Goal: Information Seeking & Learning: Check status

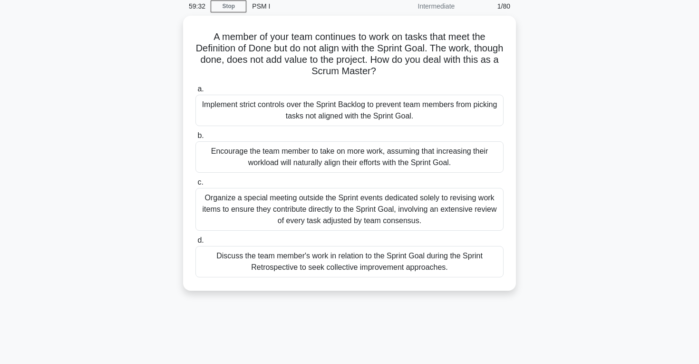
scroll to position [36, 0]
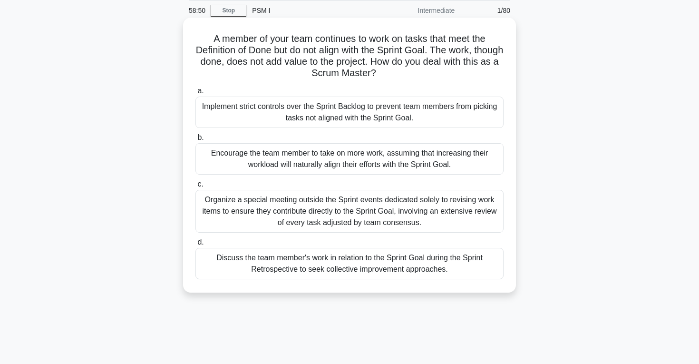
click at [380, 260] on div "Discuss the team member's work in relation to the Sprint Goal during the Sprint…" at bounding box center [349, 263] width 308 height 31
click at [195, 245] on input "d. Discuss the team member's work in relation to the Sprint Goal during the Spr…" at bounding box center [195, 242] width 0 height 6
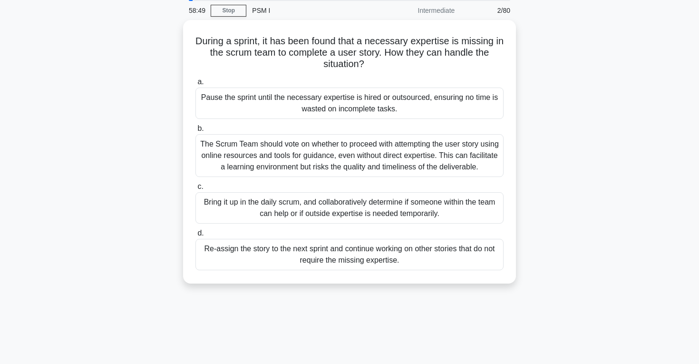
scroll to position [0, 0]
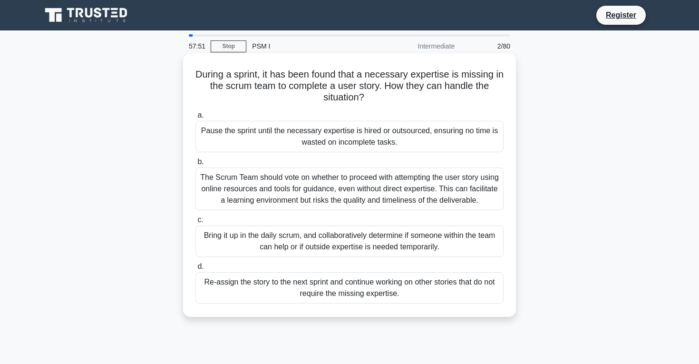
click at [395, 241] on div "Bring it up in the daily scrum, and collaboratively determine if someone within…" at bounding box center [349, 240] width 308 height 31
click at [195, 223] on input "c. Bring it up in the daily scrum, and collaboratively determine if someone wit…" at bounding box center [195, 220] width 0 height 6
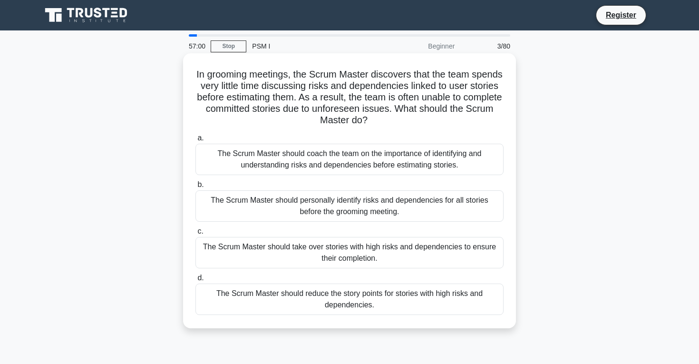
click at [348, 154] on div "The Scrum Master should coach the team on the importance of identifying and und…" at bounding box center [349, 159] width 308 height 31
click at [195, 141] on input "a. The Scrum Master should coach the team on the importance of identifying and …" at bounding box center [195, 138] width 0 height 6
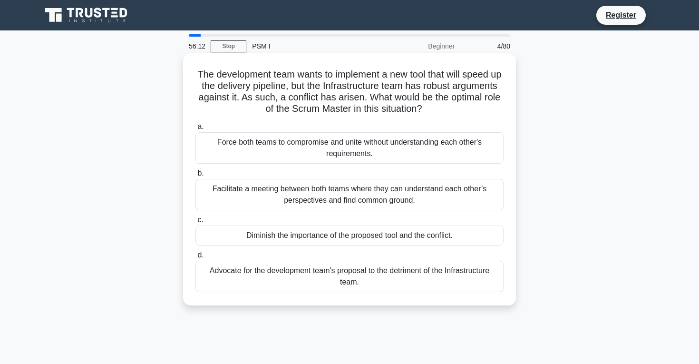
click at [299, 193] on div "Facilitate a meeting between both teams where they can understand each other’s …" at bounding box center [349, 194] width 308 height 31
click at [195, 176] on input "b. Facilitate a meeting between both teams where they can understand each other…" at bounding box center [195, 173] width 0 height 6
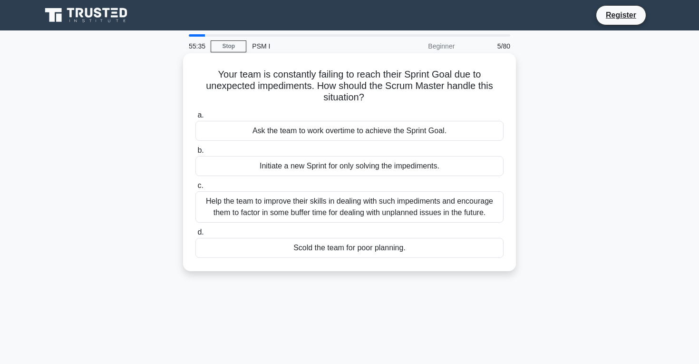
click at [292, 212] on div "Help the team to improve their skills in dealing with such impediments and enco…" at bounding box center [349, 206] width 308 height 31
click at [195, 189] on input "c. Help the team to improve their skills in dealing with such impediments and e…" at bounding box center [195, 186] width 0 height 6
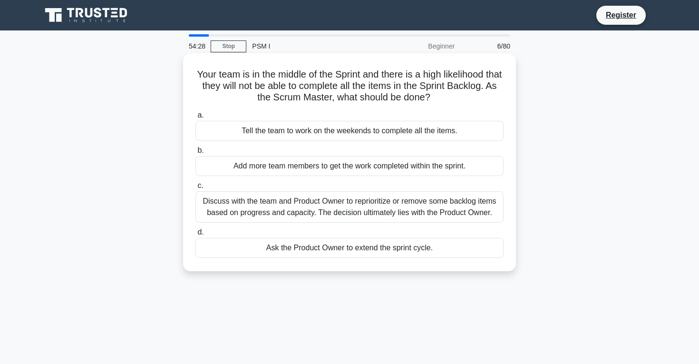
click at [274, 201] on div "Discuss with the team and Product Owner to reprioritize or remove some backlog …" at bounding box center [349, 206] width 308 height 31
click at [195, 189] on input "c. Discuss with the team and Product Owner to reprioritize or remove some backl…" at bounding box center [195, 186] width 0 height 6
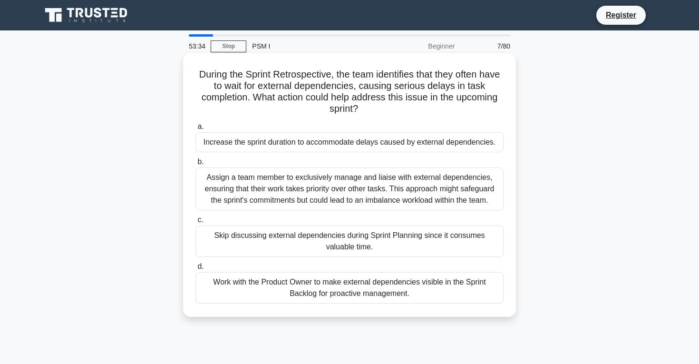
click at [322, 288] on div "Work with the Product Owner to make external dependencies visible in the Sprint…" at bounding box center [349, 287] width 308 height 31
click at [195, 270] on input "d. Work with the Product Owner to make external dependencies visible in the Spr…" at bounding box center [195, 266] width 0 height 6
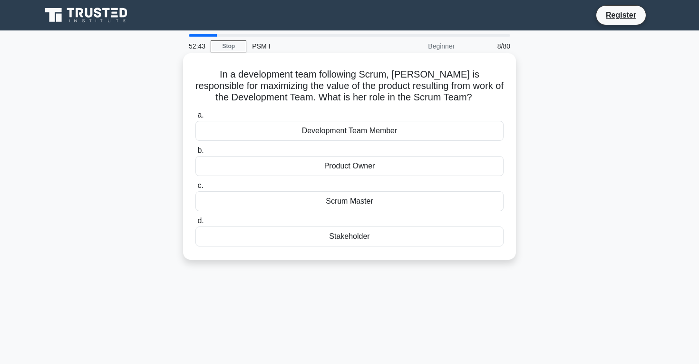
click at [387, 165] on div "Product Owner" at bounding box center [349, 166] width 308 height 20
click at [195, 154] on input "b. Product Owner" at bounding box center [195, 150] width 0 height 6
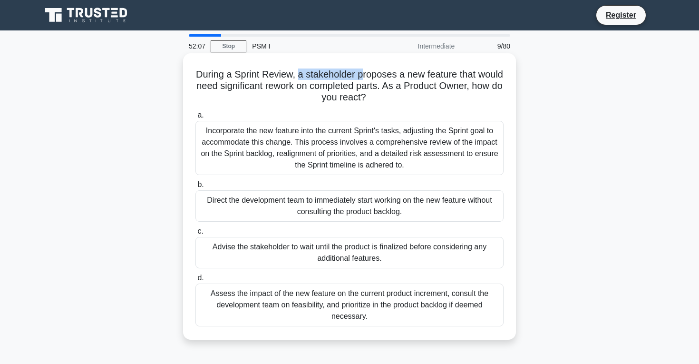
drag, startPoint x: 299, startPoint y: 75, endPoint x: 360, endPoint y: 67, distance: 61.4
click at [360, 67] on div "During a Sprint Review, a stakeholder proposes a new feature that would need si…" at bounding box center [349, 196] width 325 height 279
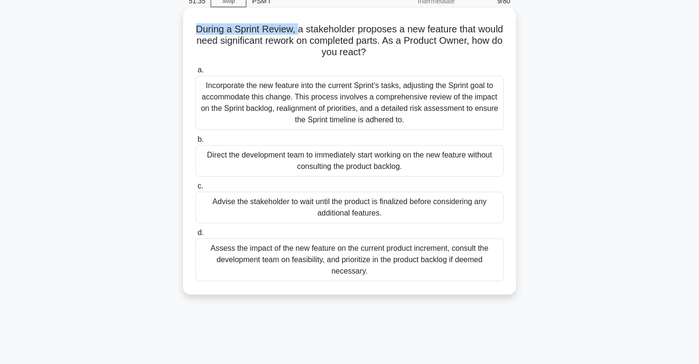
scroll to position [45, 0]
click at [299, 276] on div "Assess the impact of the new feature on the current product increment, consult …" at bounding box center [349, 260] width 308 height 43
click at [195, 236] on input "d. Assess the impact of the new feature on the current product increment, consu…" at bounding box center [195, 233] width 0 height 6
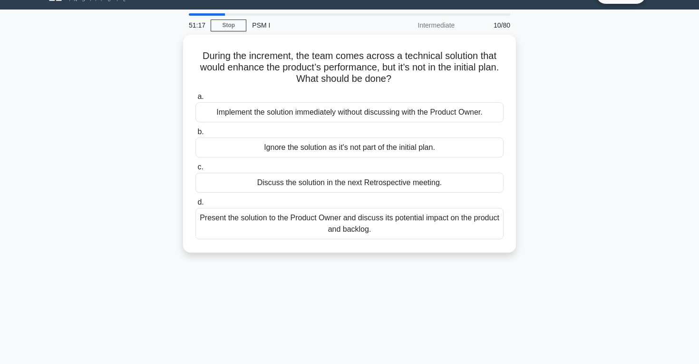
scroll to position [0, 0]
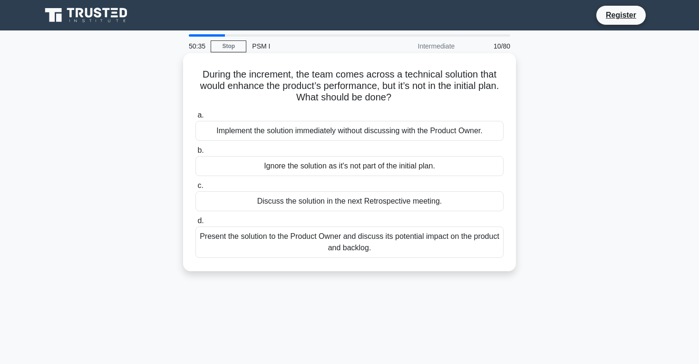
click at [295, 253] on div "Present the solution to the Product Owner and discuss its potential impact on t…" at bounding box center [349, 241] width 308 height 31
click at [195, 224] on input "d. Present the solution to the Product Owner and discuss its potential impact o…" at bounding box center [195, 221] width 0 height 6
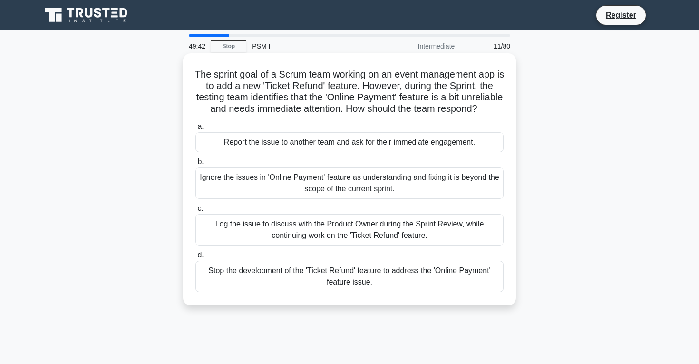
click at [342, 225] on div "Log the issue to discuss with the Product Owner during the Sprint Review, while…" at bounding box center [349, 229] width 308 height 31
click at [195, 212] on input "c. Log the issue to discuss with the Product Owner during the Sprint Review, wh…" at bounding box center [195, 208] width 0 height 6
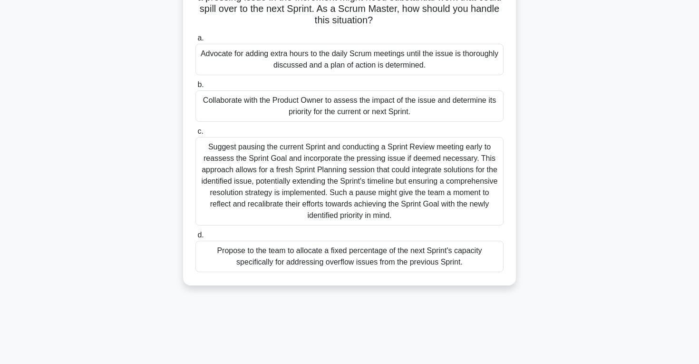
scroll to position [58, 0]
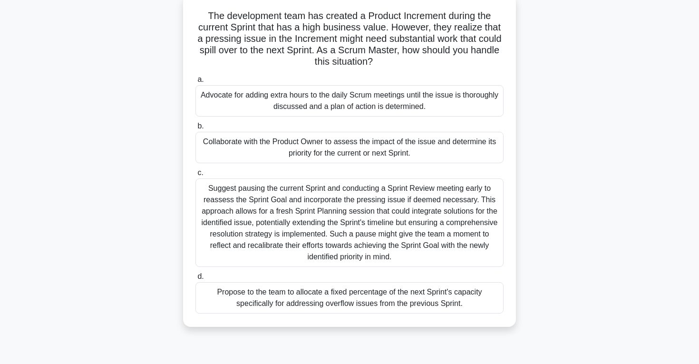
click at [285, 309] on div "Propose to the team to allocate a fixed percentage of the next Sprint's capacit…" at bounding box center [349, 297] width 308 height 31
click at [195, 280] on input "d. Propose to the team to allocate a fixed percentage of the next Sprint's capa…" at bounding box center [195, 276] width 0 height 6
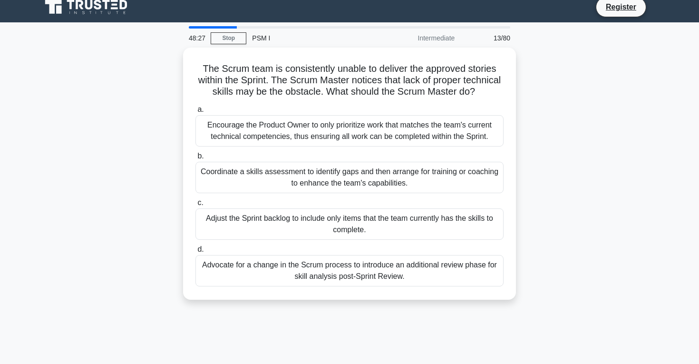
scroll to position [13, 0]
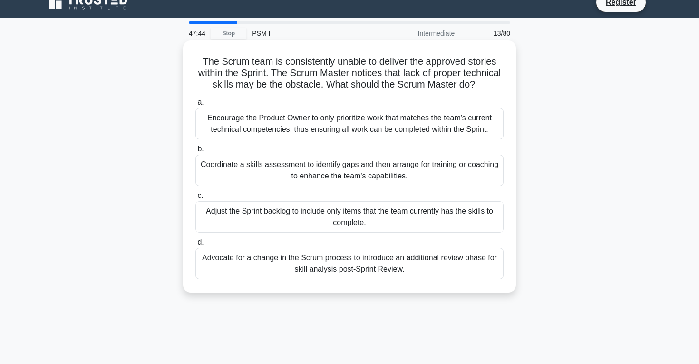
click at [291, 182] on div "Coordinate a skills assessment to identify gaps and then arrange for training o…" at bounding box center [349, 169] width 308 height 31
click at [195, 152] on input "b. Coordinate a skills assessment to identify gaps and then arrange for trainin…" at bounding box center [195, 149] width 0 height 6
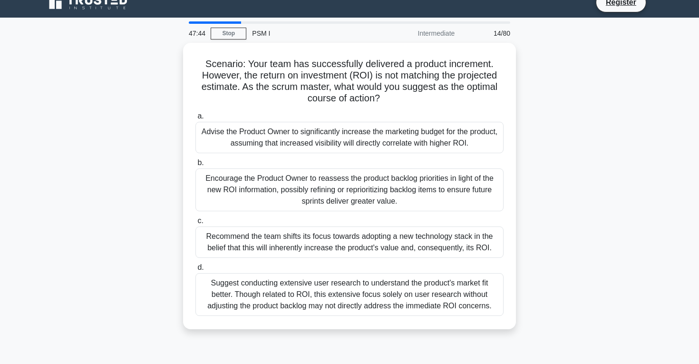
scroll to position [0, 0]
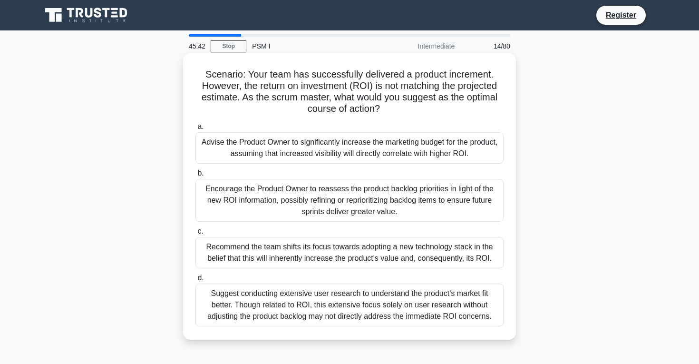
click at [355, 294] on div "Suggest conducting extensive user research to understand the product's market f…" at bounding box center [349, 304] width 308 height 43
click at [195, 281] on input "d. Suggest conducting extensive user research to understand the product's marke…" at bounding box center [195, 278] width 0 height 6
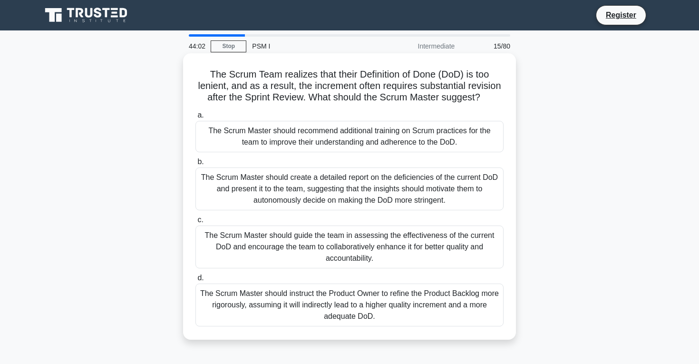
click at [389, 187] on div "The Scrum Master should create a detailed report on the deficiencies of the cur…" at bounding box center [349, 188] width 308 height 43
click at [195, 165] on input "b. The Scrum Master should create a detailed report on the deficiencies of the …" at bounding box center [195, 162] width 0 height 6
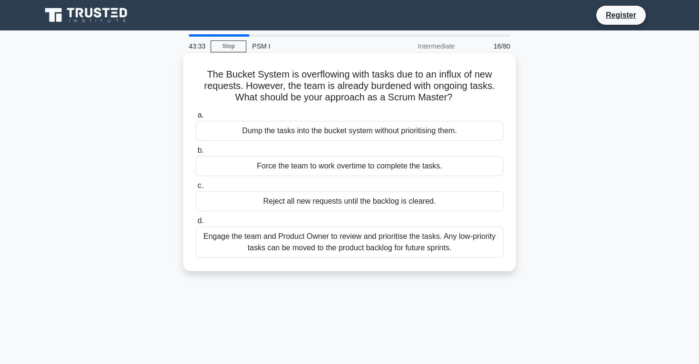
click at [390, 251] on div "Engage the team and Product Owner to review and prioritise the tasks. Any low-p…" at bounding box center [349, 241] width 308 height 31
click at [195, 224] on input "d. Engage the team and Product Owner to review and prioritise the tasks. Any lo…" at bounding box center [195, 221] width 0 height 6
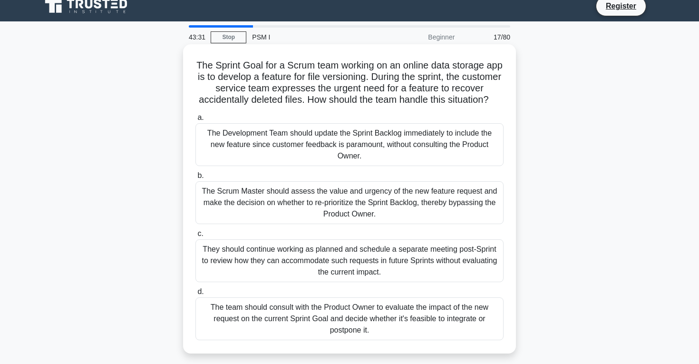
scroll to position [6, 0]
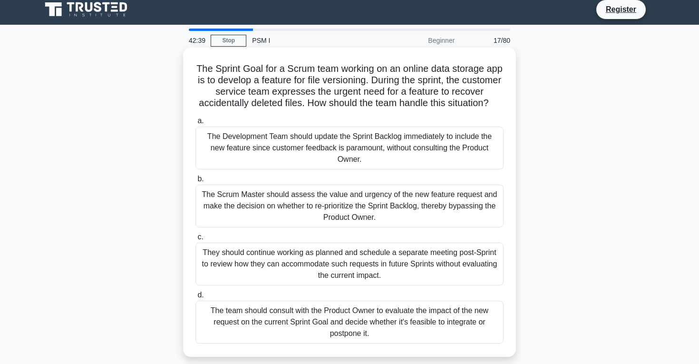
click at [382, 342] on div "The team should consult with the Product Owner to evaluate the impact of the ne…" at bounding box center [349, 321] width 308 height 43
click at [195, 298] on input "d. The team should consult with the Product Owner to evaluate the impact of the…" at bounding box center [195, 295] width 0 height 6
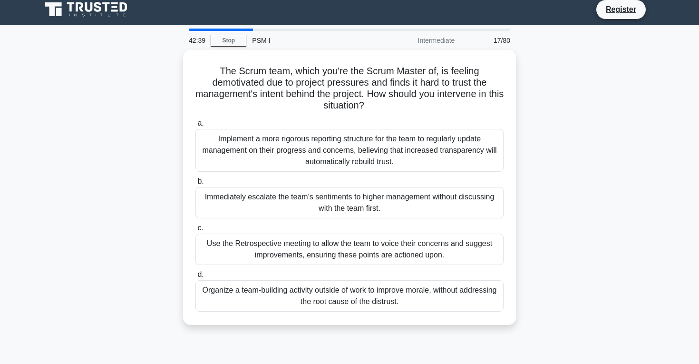
scroll to position [0, 0]
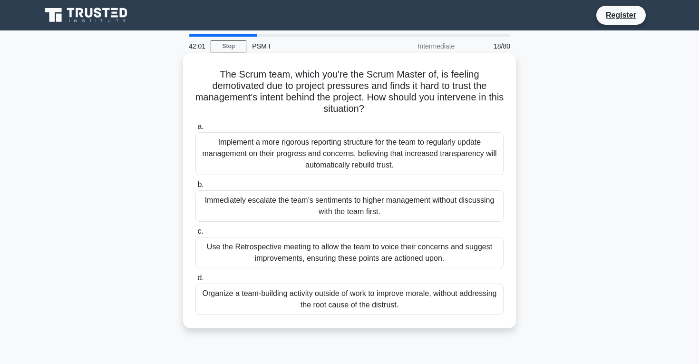
click at [385, 253] on div "Use the Retrospective meeting to allow the team to voice their concerns and sug…" at bounding box center [349, 252] width 308 height 31
click at [195, 234] on input "c. Use the Retrospective meeting to allow the team to voice their concerns and …" at bounding box center [195, 231] width 0 height 6
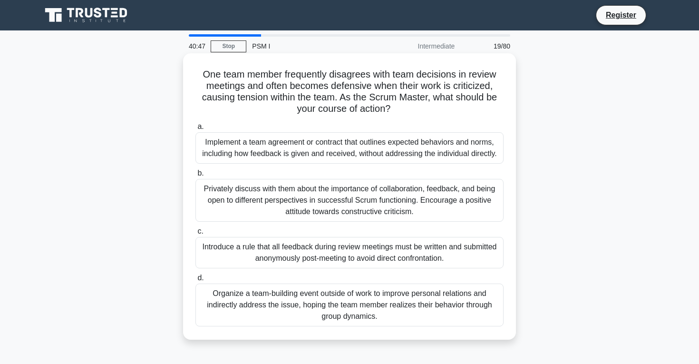
click at [388, 193] on div "Privately discuss with them about the importance of collaboration, feedback, an…" at bounding box center [349, 200] width 308 height 43
click at [195, 176] on input "b. Privately discuss with them about the importance of collaboration, feedback,…" at bounding box center [195, 173] width 0 height 6
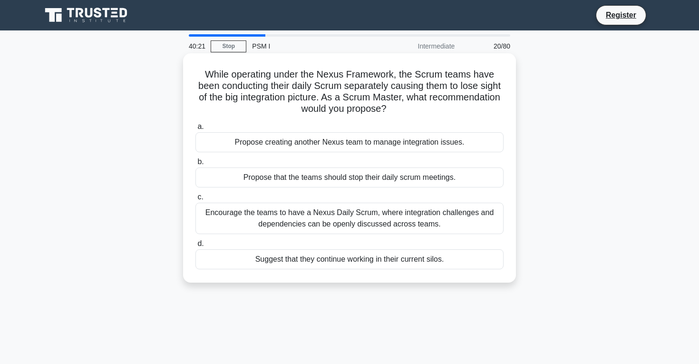
click at [356, 228] on div "Encourage the teams to have a Nexus Daily Scrum, where integration challenges a…" at bounding box center [349, 218] width 308 height 31
click at [195, 200] on input "c. Encourage the teams to have a Nexus Daily Scrum, where integration challenge…" at bounding box center [195, 197] width 0 height 6
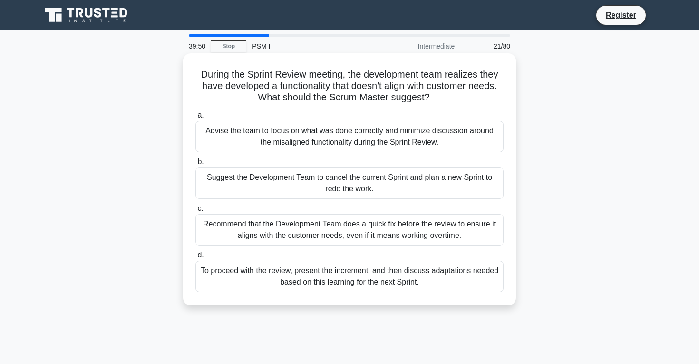
click at [285, 284] on div "To proceed with the review, present the increment, and then discuss adaptations…" at bounding box center [349, 275] width 308 height 31
click at [195, 258] on input "d. To proceed with the review, present the increment, and then discuss adaptati…" at bounding box center [195, 255] width 0 height 6
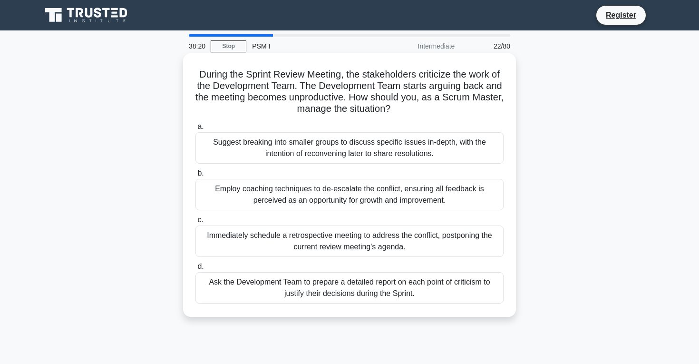
click at [329, 145] on div "Suggest breaking into smaller groups to discuss specific issues in-depth, with …" at bounding box center [349, 147] width 308 height 31
click at [195, 130] on input "a. Suggest breaking into smaller groups to discuss specific issues in-depth, wi…" at bounding box center [195, 127] width 0 height 6
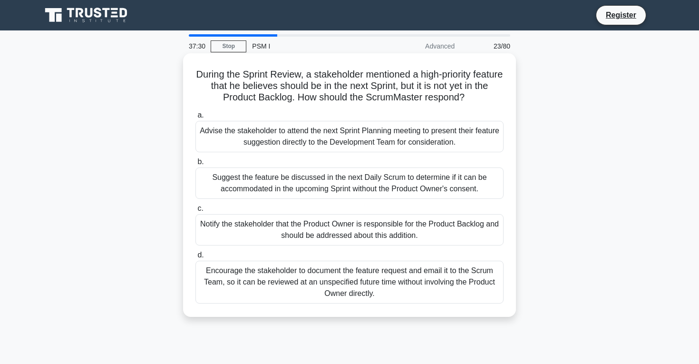
click at [300, 217] on div "Notify the stakeholder that the Product Owner is responsible for the Product Ba…" at bounding box center [349, 229] width 308 height 31
click at [195, 212] on input "c. Notify the stakeholder that the Product Owner is responsible for the Product…" at bounding box center [195, 208] width 0 height 6
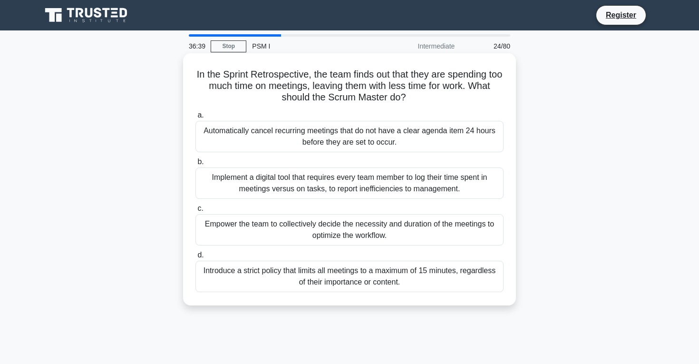
click at [371, 240] on div "Empower the team to collectively decide the necessity and duration of the meeti…" at bounding box center [349, 229] width 308 height 31
click at [195, 212] on input "c. Empower the team to collectively decide the necessity and duration of the me…" at bounding box center [195, 208] width 0 height 6
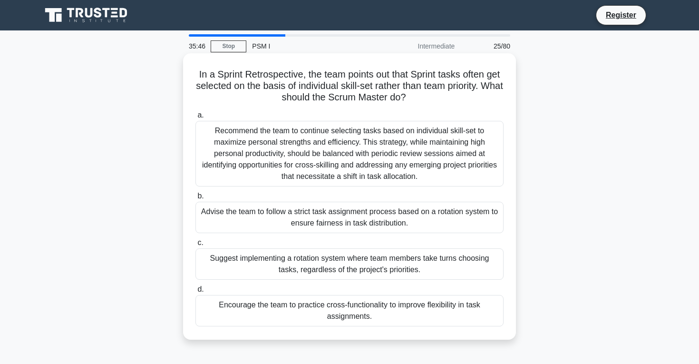
click at [344, 308] on div "Encourage the team to practice cross-functionality to improve flexibility in ta…" at bounding box center [349, 310] width 308 height 31
click at [195, 292] on input "d. Encourage the team to practice cross-functionality to improve flexibility in…" at bounding box center [195, 289] width 0 height 6
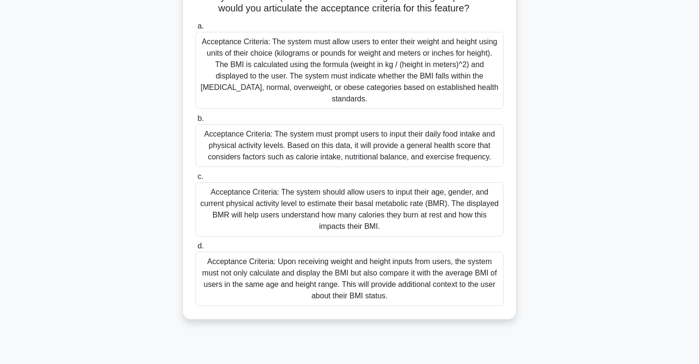
scroll to position [93, 0]
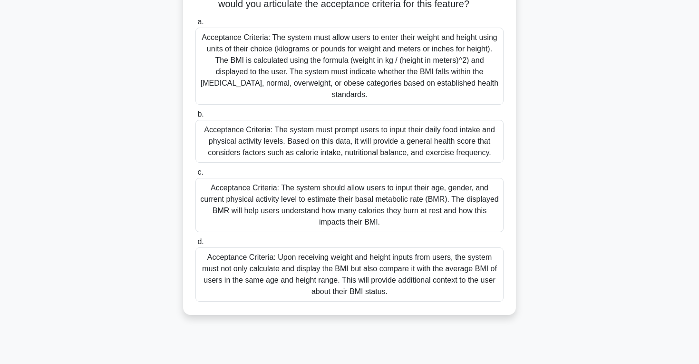
click at [338, 283] on div "Acceptance Criteria: Upon receiving weight and height inputs from users, the sy…" at bounding box center [349, 274] width 308 height 54
click at [195, 245] on input "d. Acceptance Criteria: Upon receiving weight and height inputs from users, the…" at bounding box center [195, 242] width 0 height 6
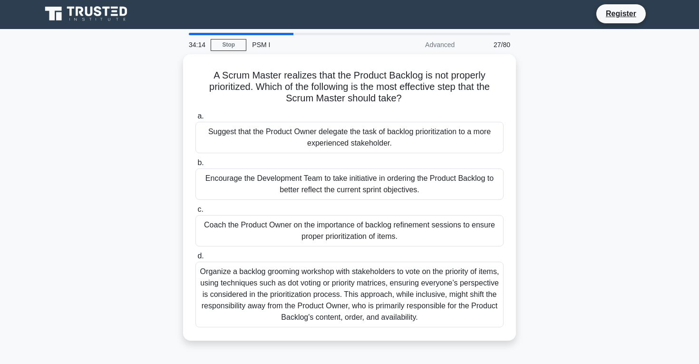
scroll to position [0, 0]
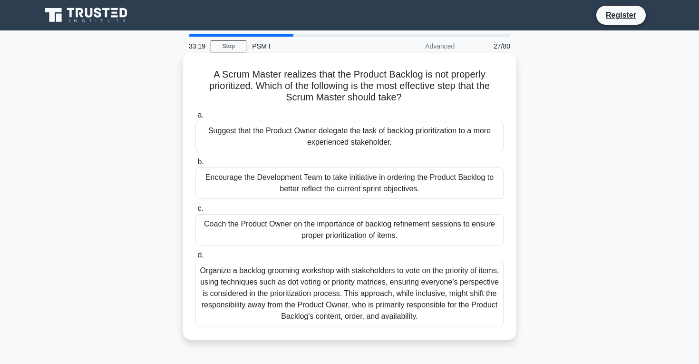
click at [446, 232] on div "Coach the Product Owner on the importance of backlog refinement sessions to ens…" at bounding box center [349, 229] width 308 height 31
click at [195, 212] on input "c. Coach the Product Owner on the importance of backlog refinement sessions to …" at bounding box center [195, 208] width 0 height 6
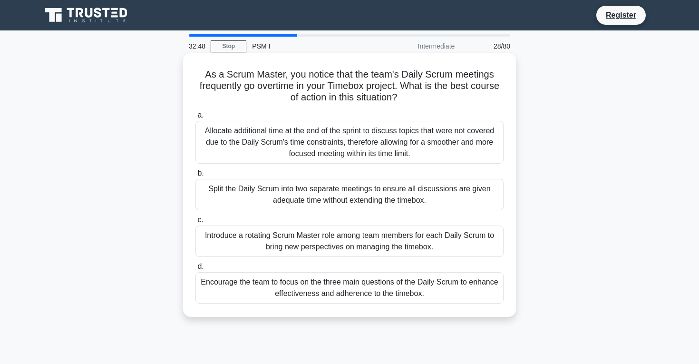
click at [392, 295] on div "Encourage the team to focus on the three main questions of the Daily Scrum to e…" at bounding box center [349, 287] width 308 height 31
click at [195, 270] on input "d. Encourage the team to focus on the three main questions of the Daily Scrum t…" at bounding box center [195, 266] width 0 height 6
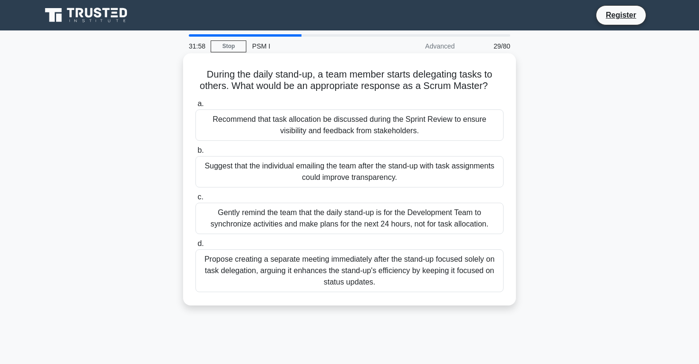
click at [406, 221] on div "Gently remind the team that the daily stand-up is for the Development Team to s…" at bounding box center [349, 218] width 308 height 31
click at [195, 200] on input "c. Gently remind the team that the daily stand-up is for the Development Team t…" at bounding box center [195, 197] width 0 height 6
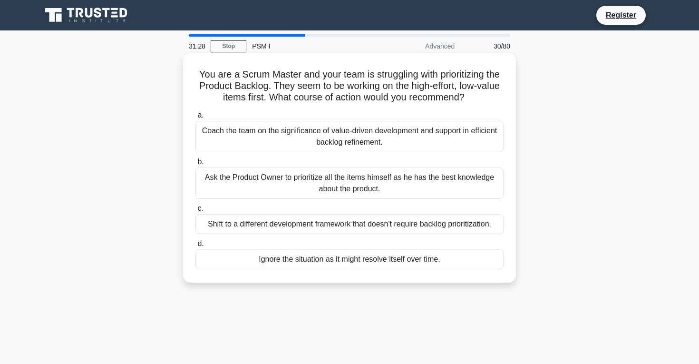
click at [415, 145] on div "Coach the team on the significance of value-driven development and support in e…" at bounding box center [349, 136] width 308 height 31
click at [195, 118] on input "a. Coach the team on the significance of value-driven development and support i…" at bounding box center [195, 115] width 0 height 6
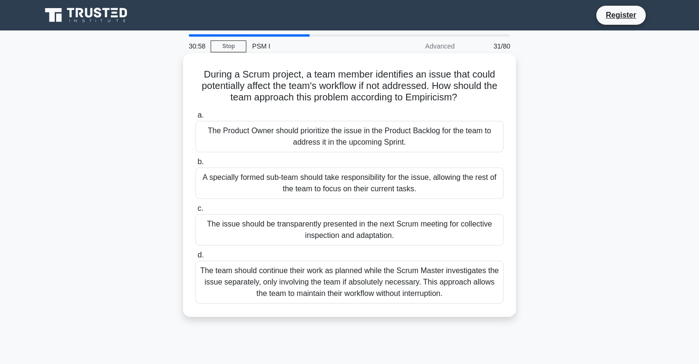
click at [415, 144] on div "The Product Owner should prioritize the issue in the Product Backlog for the te…" at bounding box center [349, 136] width 308 height 31
click at [195, 118] on input "a. The Product Owner should prioritize the issue in the Product Backlog for the…" at bounding box center [195, 115] width 0 height 6
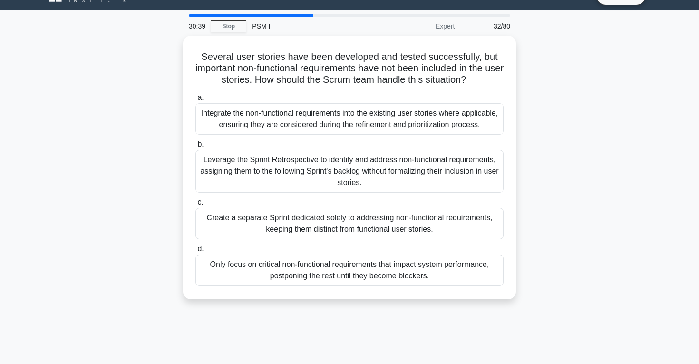
scroll to position [25, 0]
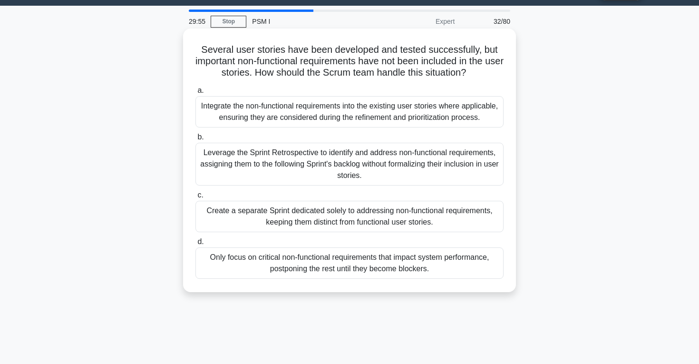
click at [368, 164] on div "Leverage the Sprint Retrospective to identify and address non-functional requir…" at bounding box center [349, 164] width 308 height 43
click at [195, 140] on input "b. Leverage the Sprint Retrospective to identify and address non-functional req…" at bounding box center [195, 137] width 0 height 6
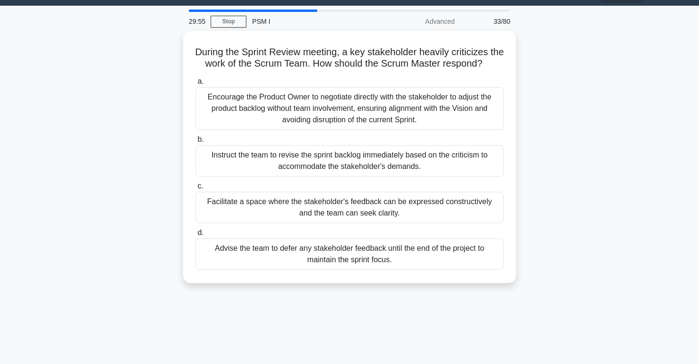
scroll to position [0, 0]
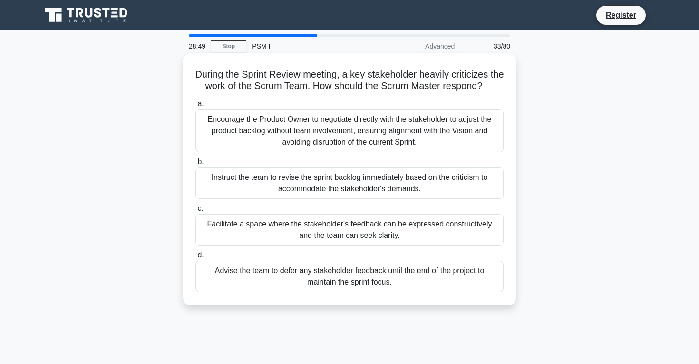
click at [347, 231] on div "Facilitate a space where the stakeholder's feedback can be expressed constructi…" at bounding box center [349, 229] width 308 height 31
click at [195, 212] on input "c. Facilitate a space where the stakeholder's feedback can be expressed constru…" at bounding box center [195, 208] width 0 height 6
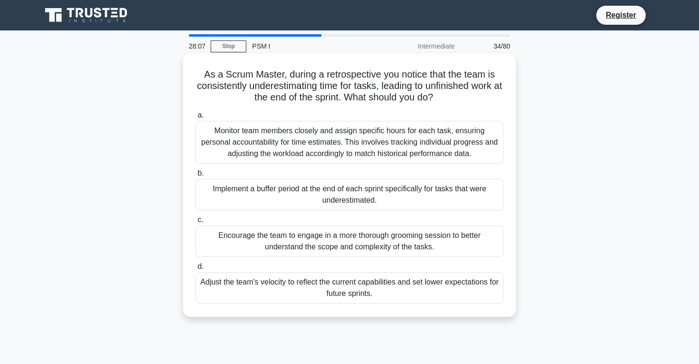
click at [363, 252] on div "Encourage the team to engage in a more thorough grooming session to better unde…" at bounding box center [349, 240] width 308 height 31
click at [195, 223] on input "c. Encourage the team to engage in a more thorough grooming session to better u…" at bounding box center [195, 220] width 0 height 6
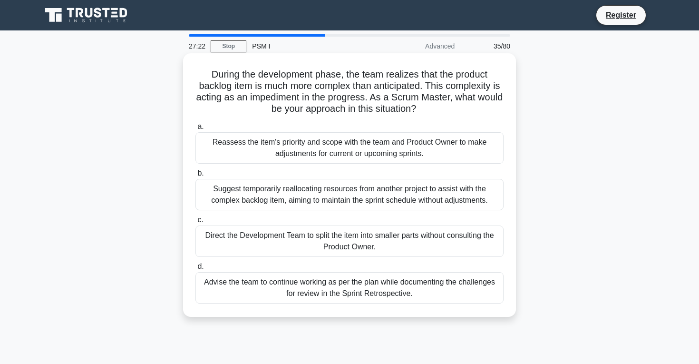
click at [356, 154] on div "Reassess the item's priority and scope with the team and Product Owner to make …" at bounding box center [349, 147] width 308 height 31
click at [195, 130] on input "a. Reassess the item's priority and scope with the team and Product Owner to ma…" at bounding box center [195, 127] width 0 height 6
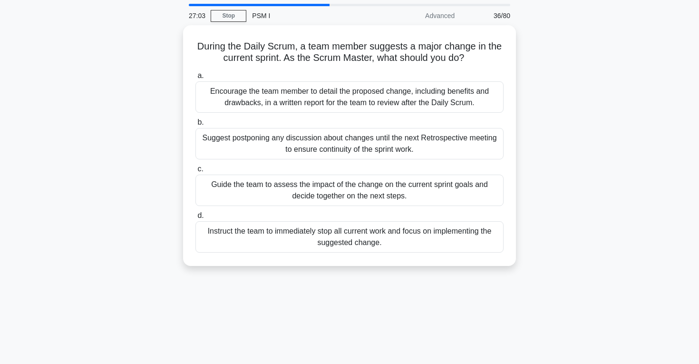
scroll to position [35, 0]
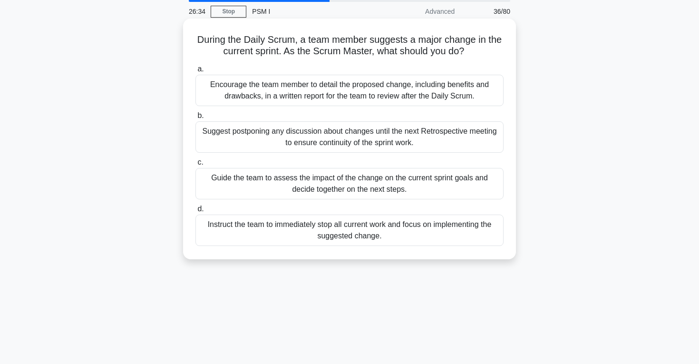
click at [360, 183] on div "Guide the team to assess the impact of the change on the current sprint goals a…" at bounding box center [349, 183] width 308 height 31
click at [195, 165] on input "c. Guide the team to assess the impact of the change on the current sprint goal…" at bounding box center [195, 162] width 0 height 6
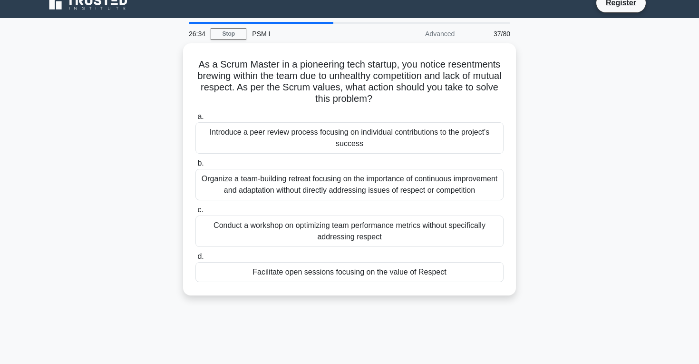
scroll to position [0, 0]
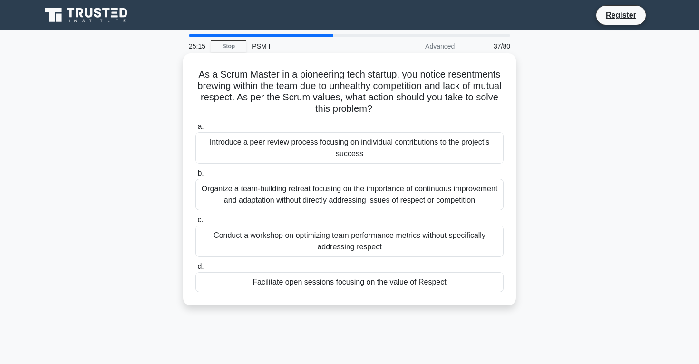
click at [387, 201] on div "Organize a team-building retreat focusing on the importance of continuous impro…" at bounding box center [349, 194] width 308 height 31
click at [195, 176] on input "b. Organize a team-building retreat focusing on the importance of continuous im…" at bounding box center [195, 173] width 0 height 6
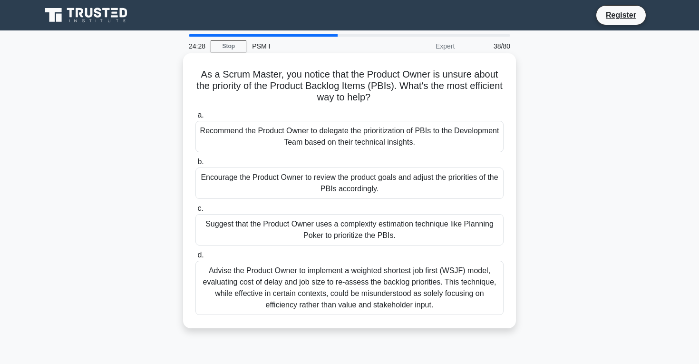
click at [344, 228] on div "Suggest that the Product Owner uses a complexity estimation technique like Plan…" at bounding box center [349, 229] width 308 height 31
click at [195, 212] on input "c. Suggest that the Product Owner uses a complexity estimation technique like P…" at bounding box center [195, 208] width 0 height 6
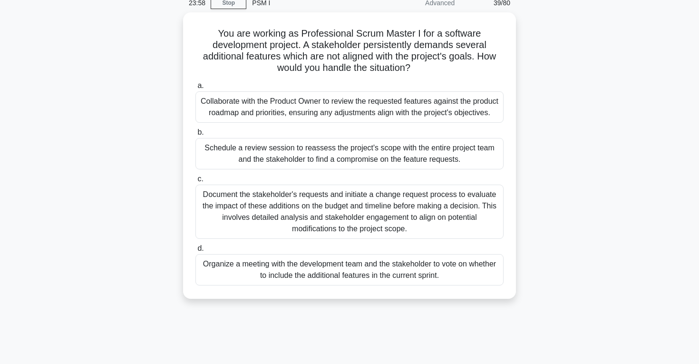
scroll to position [46, 0]
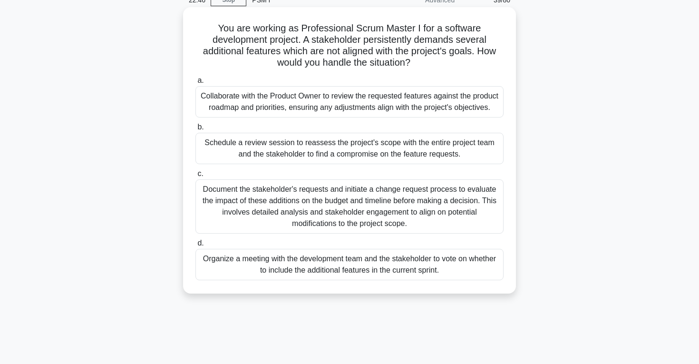
click at [307, 116] on div "Collaborate with the Product Owner to review the requested features against the…" at bounding box center [349, 101] width 308 height 31
click at [195, 84] on input "a. Collaborate with the Product Owner to review the requested features against …" at bounding box center [195, 80] width 0 height 6
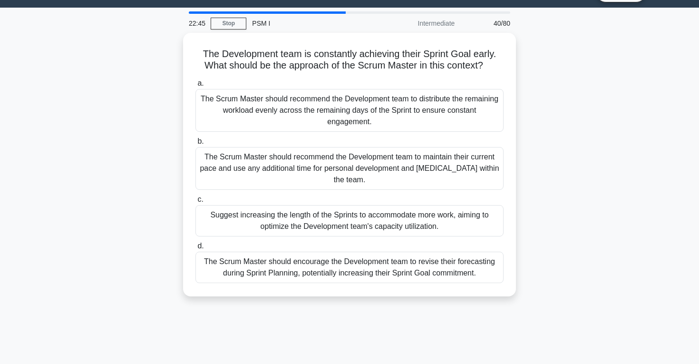
scroll to position [0, 0]
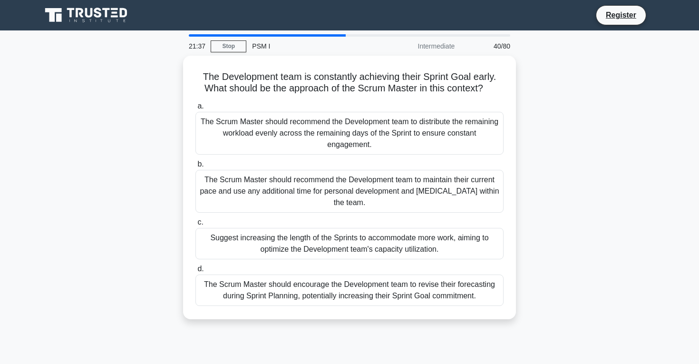
click at [307, 116] on div "The Scrum Master should recommend the Development team to distribute the remain…" at bounding box center [349, 133] width 308 height 43
click at [195, 109] on input "a. The Scrum Master should recommend the Development team to distribute the rem…" at bounding box center [195, 106] width 0 height 6
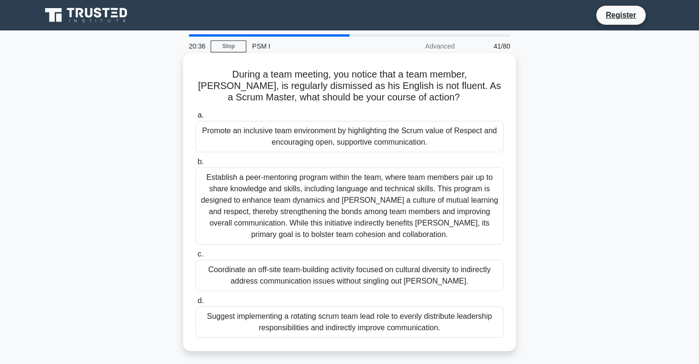
click at [284, 185] on div "Establish a peer-mentoring program within the team, where team members pair up …" at bounding box center [349, 205] width 308 height 77
click at [195, 165] on input "b. Establish a peer-mentoring program within the team, where team members pair …" at bounding box center [195, 162] width 0 height 6
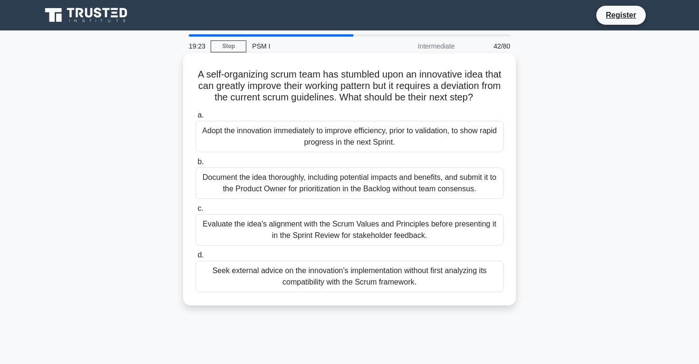
click at [289, 230] on div "Evaluate the idea's alignment with the Scrum Values and Principles before prese…" at bounding box center [349, 229] width 308 height 31
click at [195, 212] on input "c. Evaluate the idea's alignment with the Scrum Values and Principles before pr…" at bounding box center [195, 208] width 0 height 6
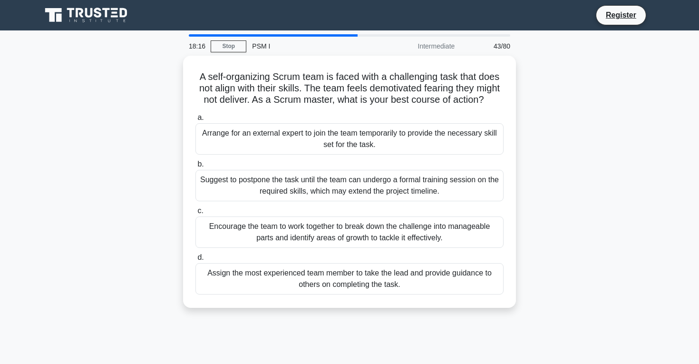
click at [289, 230] on div "Encourage the team to work together to break down the challenge into manageable…" at bounding box center [349, 231] width 308 height 31
click at [195, 214] on input "c. Encourage the team to work together to break down the challenge into managea…" at bounding box center [195, 211] width 0 height 6
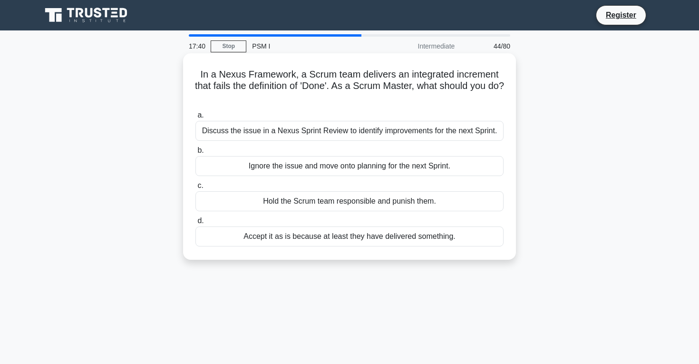
click at [316, 132] on div "Discuss the issue in a Nexus Sprint Review to identify improvements for the nex…" at bounding box center [349, 131] width 308 height 20
click at [290, 131] on div "Discuss the issue in a Nexus Sprint Review to identify improvements for the nex…" at bounding box center [349, 131] width 308 height 20
click at [195, 118] on input "a. Discuss the issue in a Nexus Sprint Review to identify improvements for the …" at bounding box center [195, 115] width 0 height 6
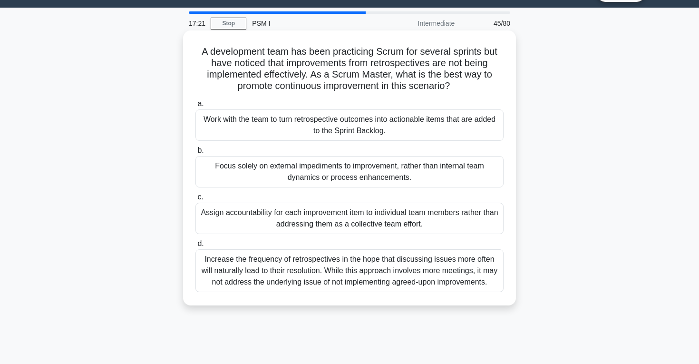
scroll to position [24, 0]
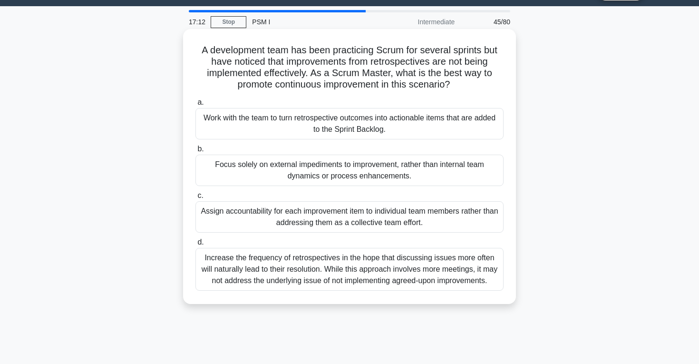
click at [290, 128] on div "Work with the team to turn retrospective outcomes into actionable items that ar…" at bounding box center [349, 123] width 308 height 31
click at [195, 106] on input "a. Work with the team to turn retrospective outcomes into actionable items that…" at bounding box center [195, 102] width 0 height 6
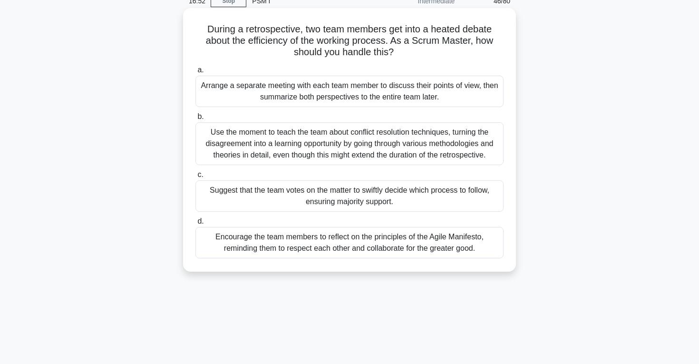
scroll to position [49, 0]
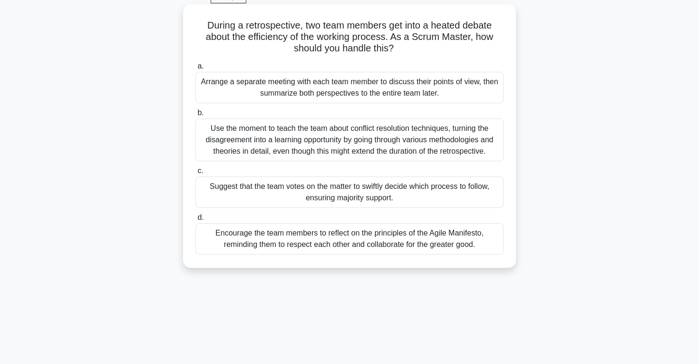
click at [268, 135] on div "Use the moment to teach the team about conflict resolution techniques, turning …" at bounding box center [349, 139] width 308 height 43
click at [195, 116] on input "b. Use the moment to teach the team about conflict resolution techniques, turni…" at bounding box center [195, 113] width 0 height 6
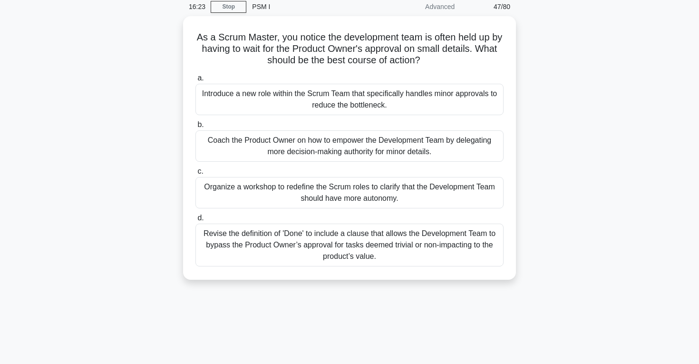
scroll to position [39, 0]
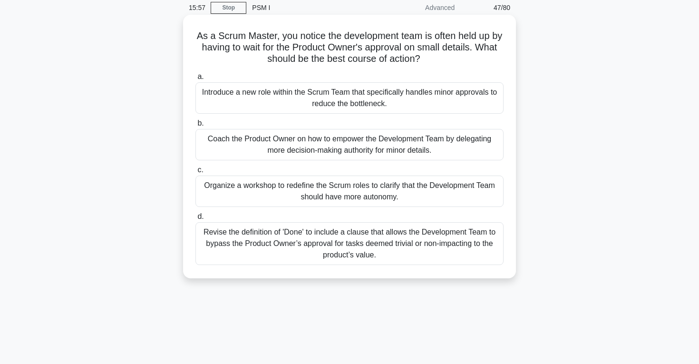
click at [266, 255] on div "Revise the definition of 'Done' to include a clause that allows the Development…" at bounding box center [349, 243] width 308 height 43
click at [195, 220] on input "d. Revise the definition of 'Done' to include a clause that allows the Developm…" at bounding box center [195, 216] width 0 height 6
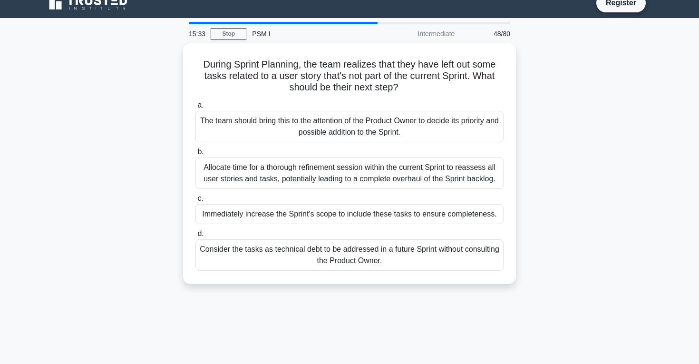
scroll to position [14, 0]
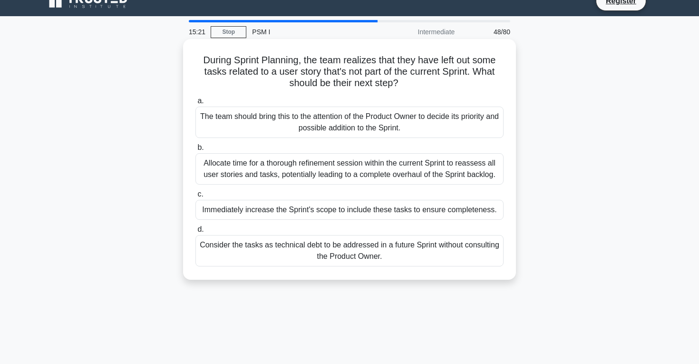
click at [308, 125] on div "The team should bring this to the attention of the Product Owner to decide its …" at bounding box center [349, 121] width 308 height 31
click at [195, 104] on input "a. The team should bring this to the attention of the Product Owner to decide i…" at bounding box center [195, 101] width 0 height 6
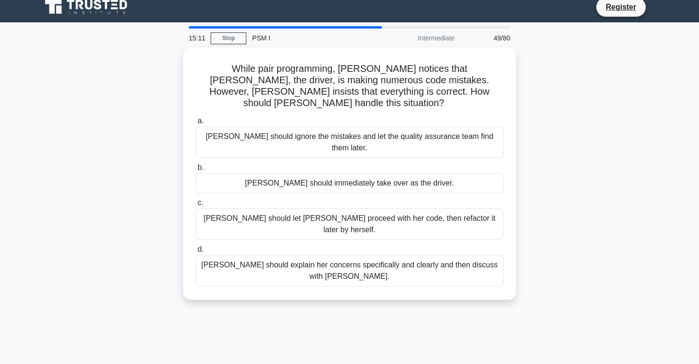
scroll to position [13, 0]
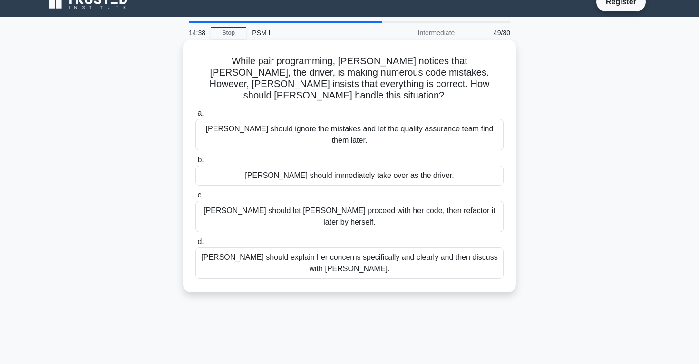
click at [392, 247] on div "[PERSON_NAME] should explain her concerns specifically and clearly and then dis…" at bounding box center [349, 262] width 308 height 31
click at [195, 239] on input "d. [PERSON_NAME] should explain her concerns specifically and clearly and then …" at bounding box center [195, 242] width 0 height 6
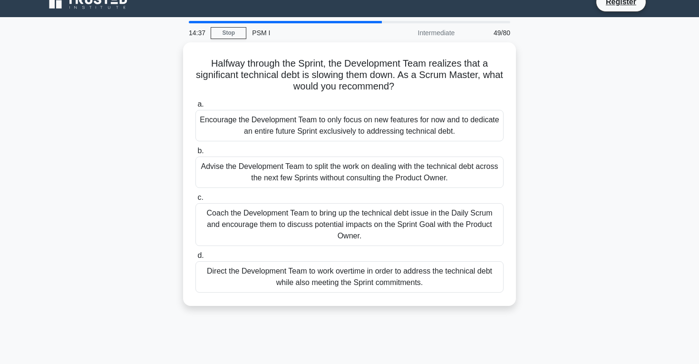
scroll to position [0, 0]
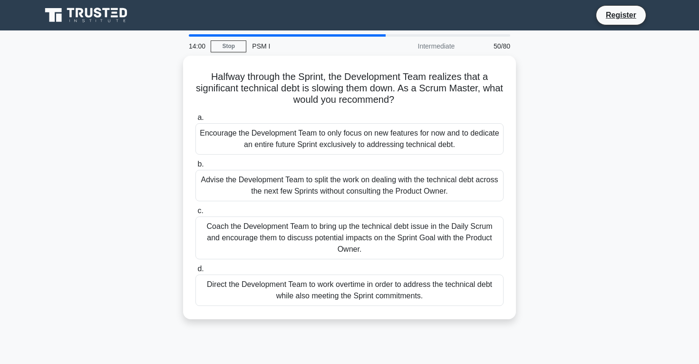
click at [392, 231] on div "Coach the Development Team to bring up the technical debt issue in the Daily Sc…" at bounding box center [349, 237] width 308 height 43
click at [195, 214] on input "c. Coach the Development Team to bring up the technical debt issue in the Daily…" at bounding box center [195, 211] width 0 height 6
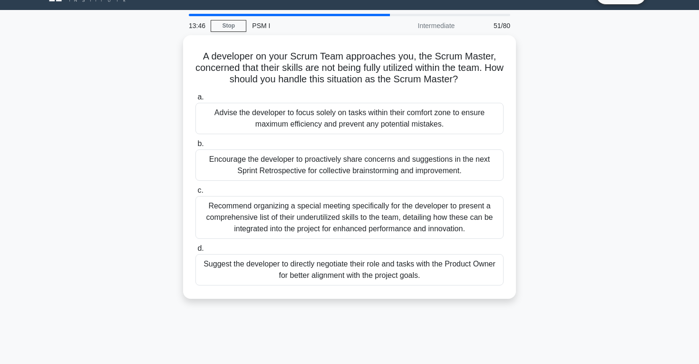
scroll to position [21, 0]
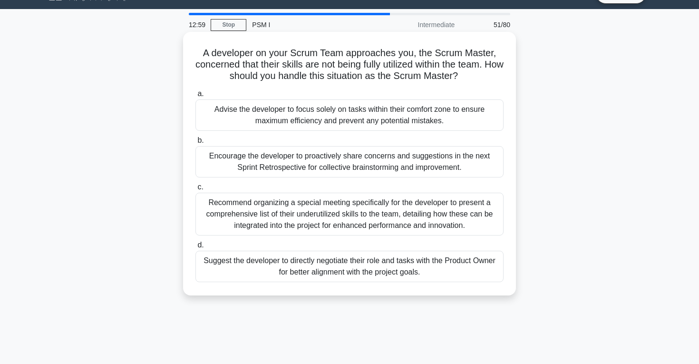
click at [374, 208] on div "Recommend organizing a special meeting specifically for the developer to presen…" at bounding box center [349, 214] width 308 height 43
click at [195, 190] on input "c. Recommend organizing a special meeting specifically for the developer to pre…" at bounding box center [195, 187] width 0 height 6
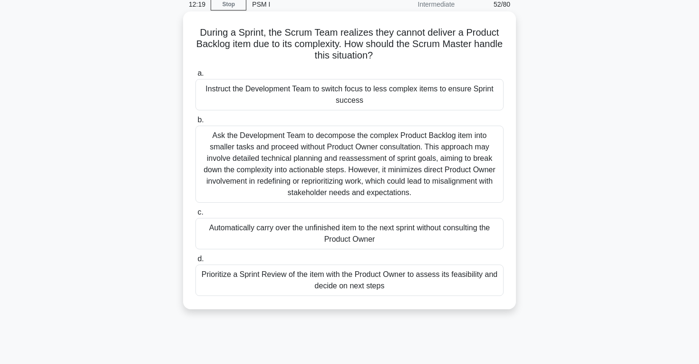
scroll to position [41, 0]
click at [418, 281] on div "Prioritize a Sprint Review of the item with the Product Owner to assess its fea…" at bounding box center [349, 280] width 308 height 31
click at [195, 262] on input "d. Prioritize a Sprint Review of the item with the Product Owner to assess its …" at bounding box center [195, 259] width 0 height 6
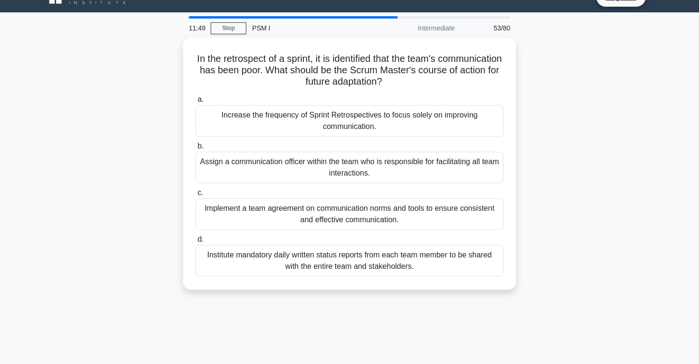
scroll to position [0, 0]
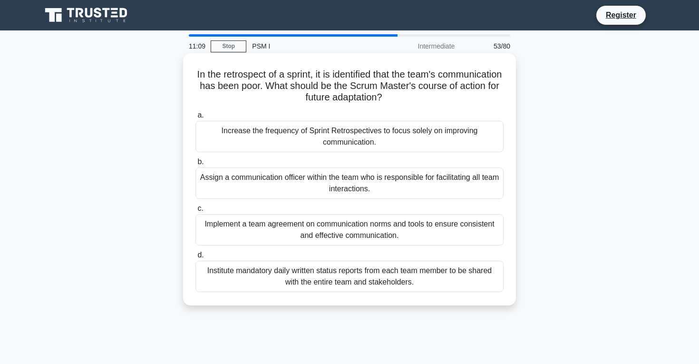
click at [312, 229] on div "Implement a team agreement on communication norms and tools to ensure consisten…" at bounding box center [349, 229] width 308 height 31
click at [195, 212] on input "c. Implement a team agreement on communication norms and tools to ensure consis…" at bounding box center [195, 208] width 0 height 6
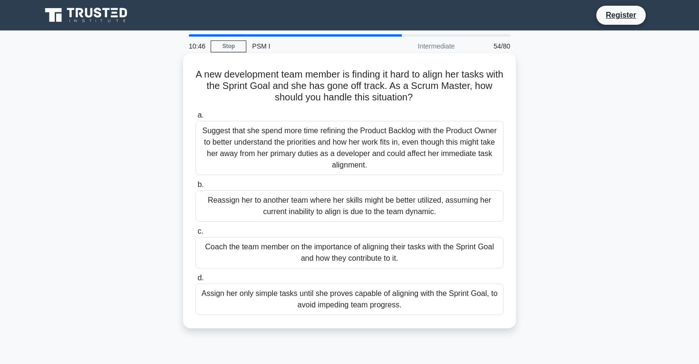
click at [318, 265] on div "Coach the team member on the importance of aligning their tasks with the Sprint…" at bounding box center [349, 252] width 308 height 31
click at [195, 234] on input "c. Coach the team member on the importance of aligning their tasks with the Spr…" at bounding box center [195, 231] width 0 height 6
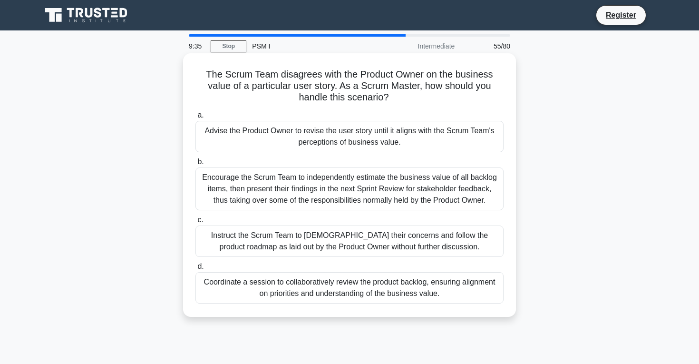
click at [295, 295] on div "Coordinate a session to collaboratively review the product backlog, ensuring al…" at bounding box center [349, 287] width 308 height 31
click at [195, 270] on input "d. Coordinate a session to collaboratively review the product backlog, ensuring…" at bounding box center [195, 266] width 0 height 6
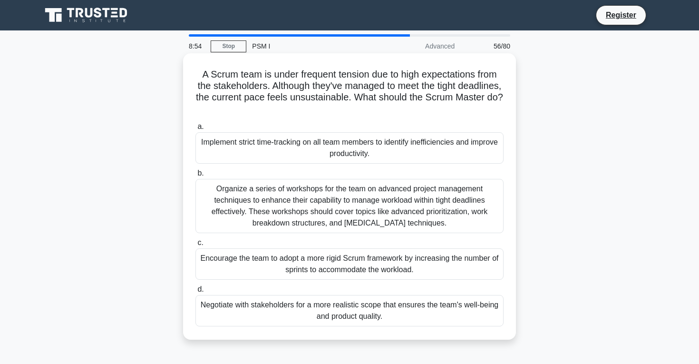
click at [315, 309] on div "Negotiate with stakeholders for a more realistic scope that ensures the team's …" at bounding box center [349, 310] width 308 height 31
click at [195, 292] on input "d. Negotiate with stakeholders for a more realistic scope that ensures the team…" at bounding box center [195, 289] width 0 height 6
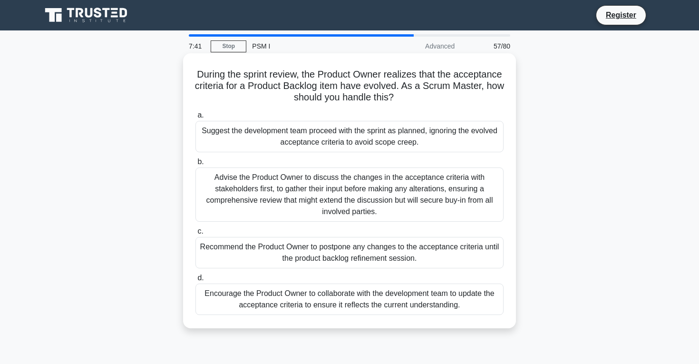
click at [357, 199] on div "Advise the Product Owner to discuss the changes in the acceptance criteria with…" at bounding box center [349, 194] width 308 height 54
click at [195, 165] on input "b. Advise the Product Owner to discuss the changes in the acceptance criteria w…" at bounding box center [195, 162] width 0 height 6
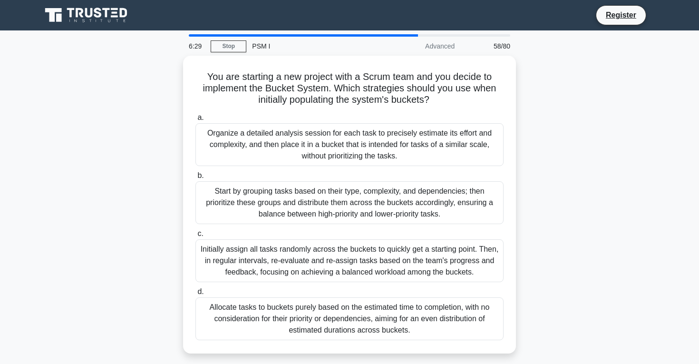
click at [357, 199] on div "Start by grouping tasks based on their type, complexity, and dependencies; then…" at bounding box center [349, 202] width 308 height 43
click at [195, 179] on input "b. Start by grouping tasks based on their type, complexity, and dependencies; t…" at bounding box center [195, 176] width 0 height 6
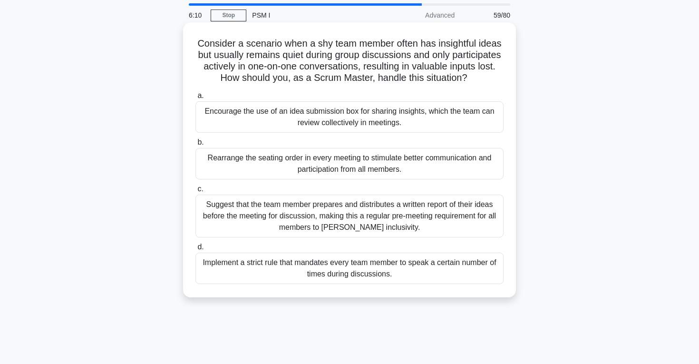
scroll to position [34, 0]
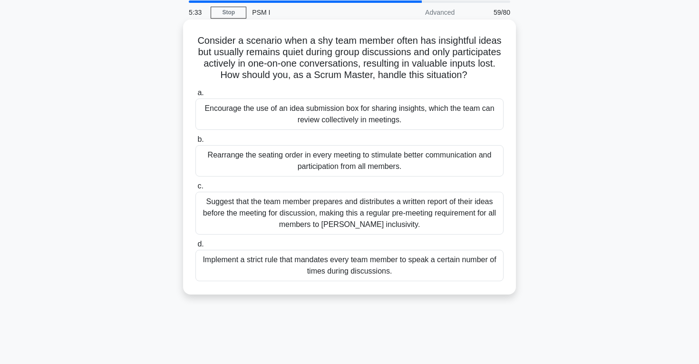
click at [311, 115] on div "Encourage the use of an idea submission box for sharing insights, which the tea…" at bounding box center [349, 113] width 308 height 31
click at [195, 96] on input "a. Encourage the use of an idea submission box for sharing insights, which the …" at bounding box center [195, 93] width 0 height 6
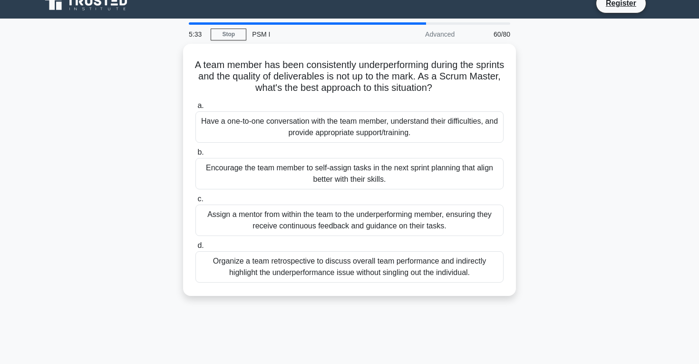
scroll to position [0, 0]
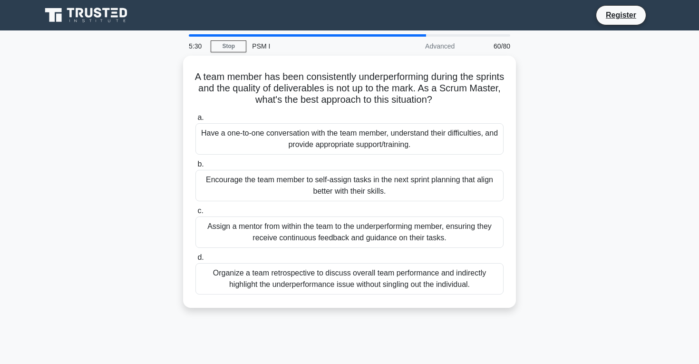
click at [311, 115] on label "a. Have a one-to-one conversation with the team member, understand their diffic…" at bounding box center [349, 133] width 308 height 43
click at [195, 115] on input "a. Have a one-to-one conversation with the team member, understand their diffic…" at bounding box center [195, 118] width 0 height 6
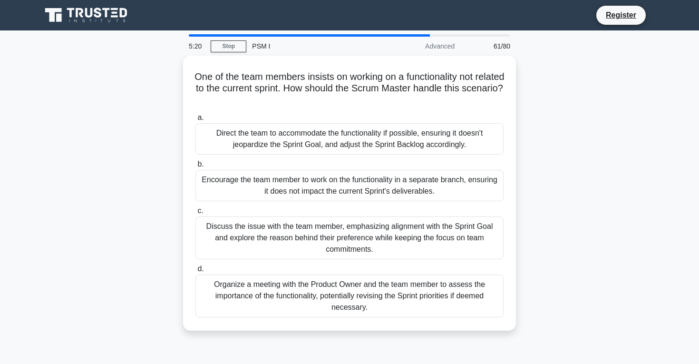
scroll to position [17, 0]
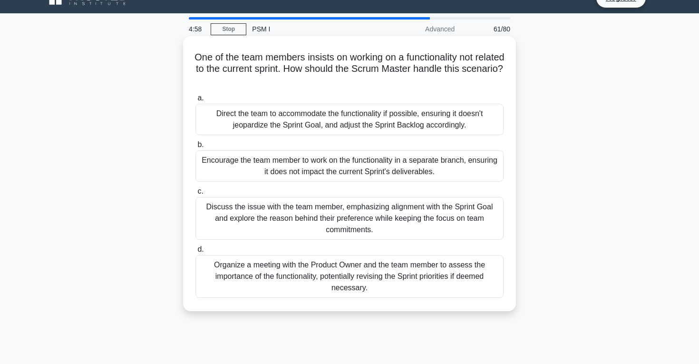
click at [265, 273] on div "Organize a meeting with the Product Owner and the team member to assess the imp…" at bounding box center [349, 276] width 308 height 43
click at [195, 252] on input "d. Organize a meeting with the Product Owner and the team member to assess the …" at bounding box center [195, 249] width 0 height 6
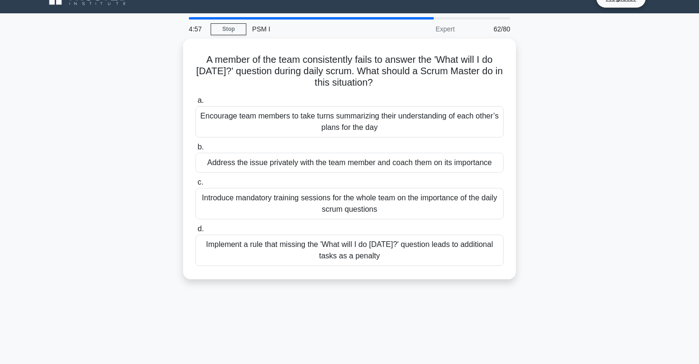
scroll to position [0, 0]
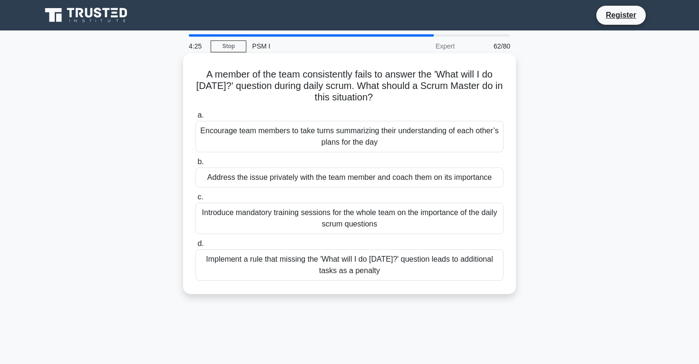
click at [287, 143] on div "Encourage team members to take turns summarizing their understanding of each ot…" at bounding box center [349, 136] width 308 height 31
click at [195, 118] on input "a. Encourage team members to take turns summarizing their understanding of each…" at bounding box center [195, 115] width 0 height 6
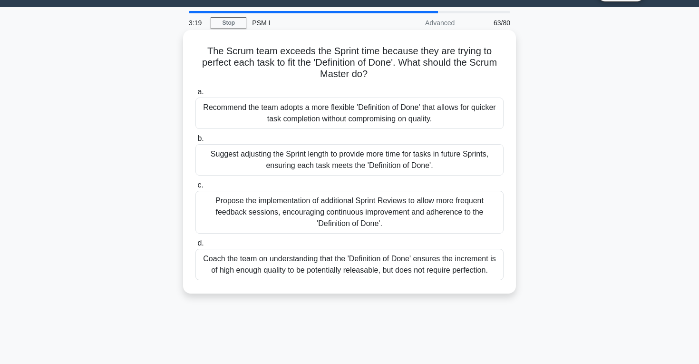
scroll to position [25, 0]
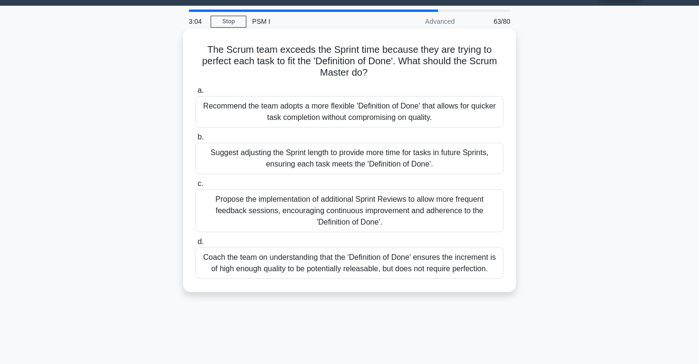
click at [343, 265] on div "Coach the team on understanding that the 'Definition of Done' ensures the incre…" at bounding box center [349, 262] width 308 height 31
click at [195, 245] on input "d. Coach the team on understanding that the 'Definition of Done' ensures the in…" at bounding box center [195, 242] width 0 height 6
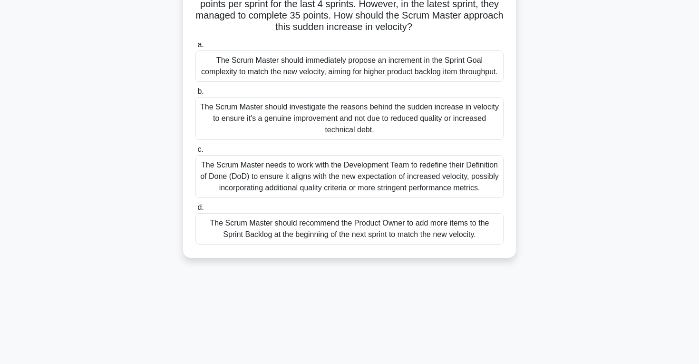
scroll to position [79, 0]
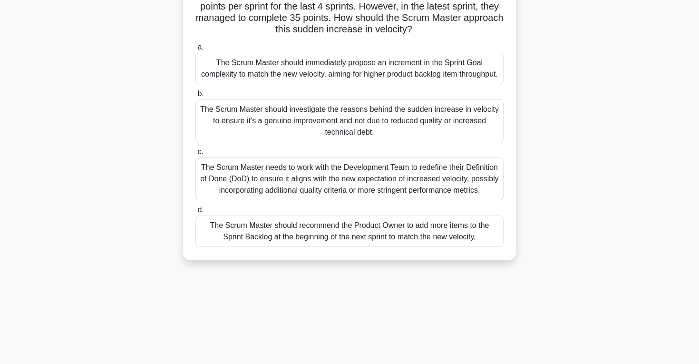
click at [343, 125] on div "The Scrum Master should investigate the reasons behind the sudden increase in v…" at bounding box center [349, 120] width 308 height 43
click at [195, 97] on input "b. The Scrum Master should investigate the reasons behind the sudden increase i…" at bounding box center [195, 94] width 0 height 6
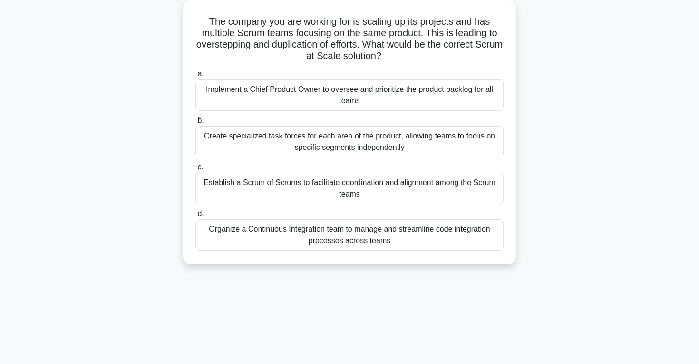
scroll to position [0, 0]
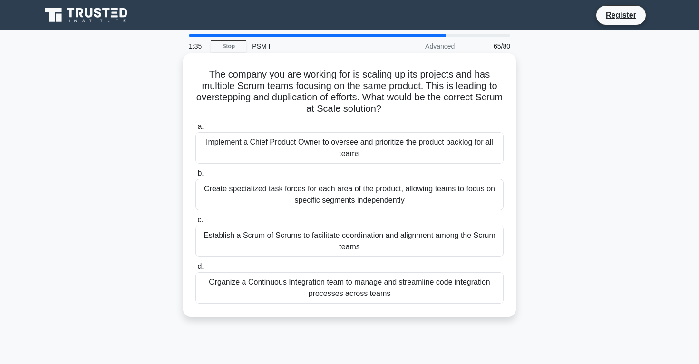
click at [249, 236] on div "Establish a Scrum of Scrums to facilitate coordination and alignment among the …" at bounding box center [349, 240] width 308 height 31
click at [195, 223] on input "c. Establish a Scrum of Scrums to facilitate coordination and alignment among t…" at bounding box center [195, 220] width 0 height 6
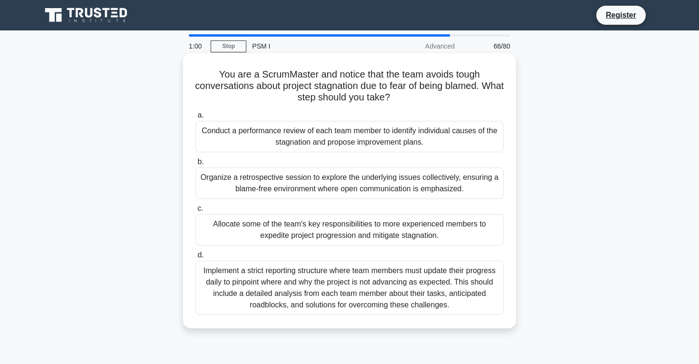
click at [253, 182] on div "Organize a retrospective session to explore the underlying issues collectively,…" at bounding box center [349, 182] width 308 height 31
click at [195, 165] on input "b. Organize a retrospective session to explore the underlying issues collective…" at bounding box center [195, 162] width 0 height 6
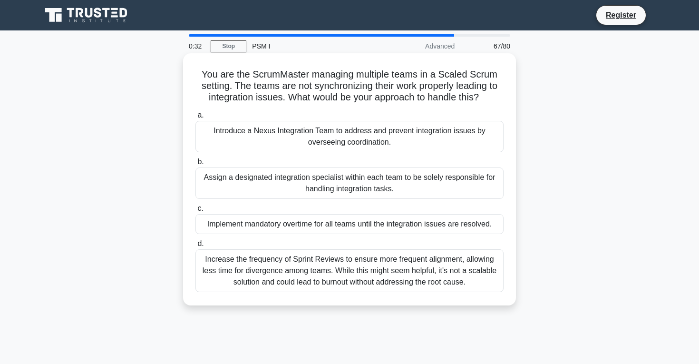
click at [324, 131] on div "Introduce a Nexus Integration Team to address and prevent integration issues by…" at bounding box center [349, 136] width 308 height 31
click at [195, 118] on input "a. Introduce a Nexus Integration Team to address and prevent integration issues…" at bounding box center [195, 115] width 0 height 6
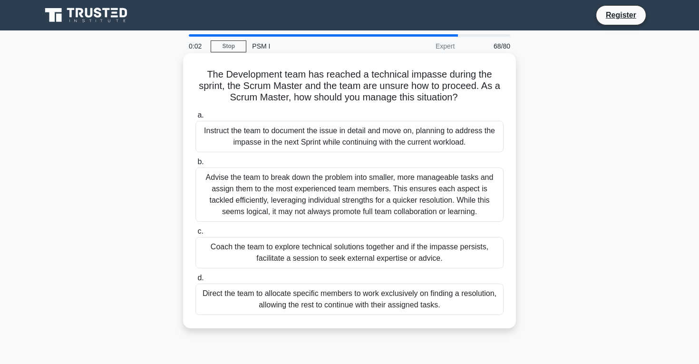
click at [285, 145] on div "Instruct the team to document the issue in detail and move on, planning to addr…" at bounding box center [349, 136] width 308 height 31
click at [195, 118] on input "a. Instruct the team to document the issue in detail and move on, planning to a…" at bounding box center [195, 115] width 0 height 6
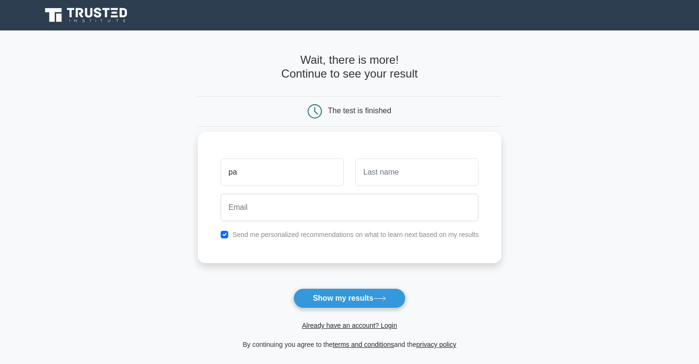
type input "pat"
click at [330, 325] on link "Already have an account? Login" at bounding box center [349, 325] width 95 height 8
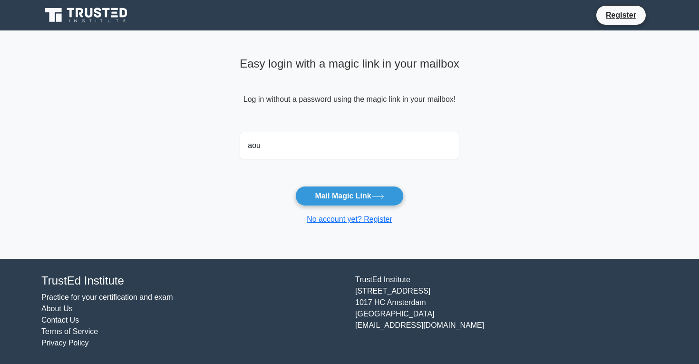
type input "[EMAIL_ADDRESS][DOMAIN_NAME]"
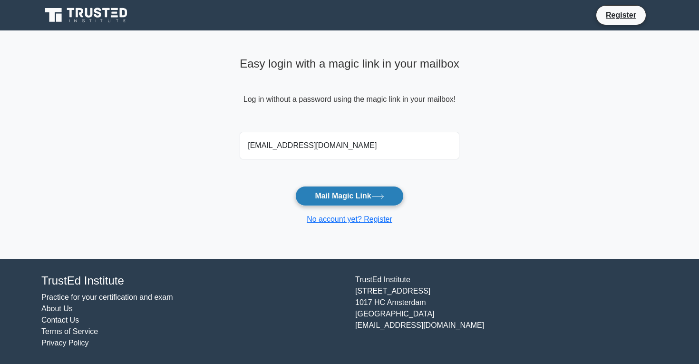
click at [357, 195] on button "Mail Magic Link" at bounding box center [349, 196] width 108 height 20
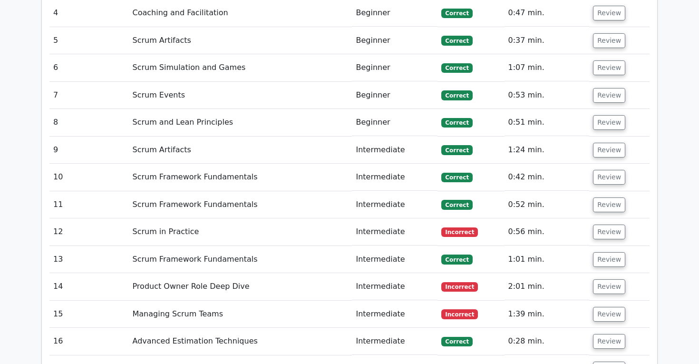
scroll to position [1794, 0]
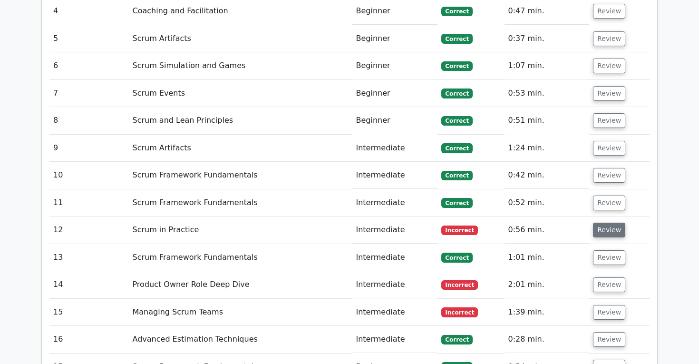
click at [603, 222] on button "Review" at bounding box center [609, 229] width 32 height 15
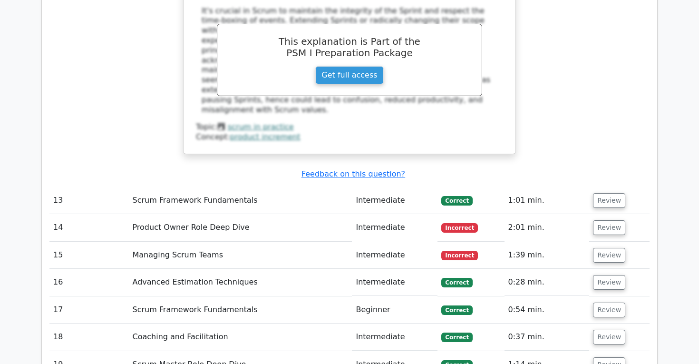
scroll to position [2373, 0]
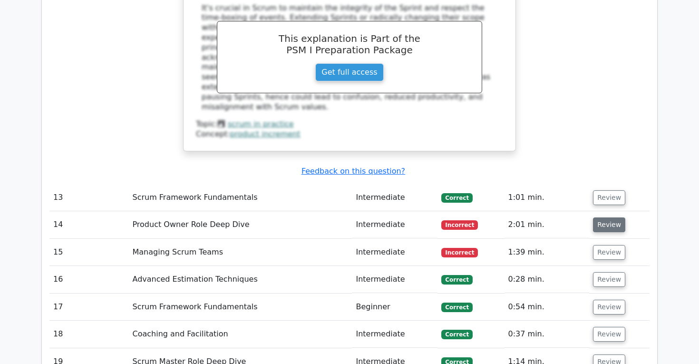
click at [603, 217] on button "Review" at bounding box center [609, 224] width 32 height 15
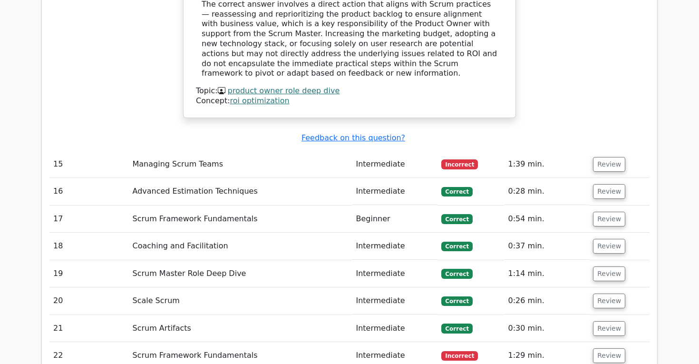
scroll to position [2893, 0]
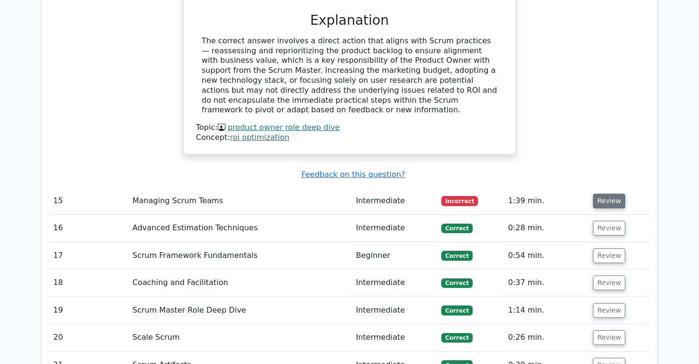
click at [601, 193] on button "Review" at bounding box center [609, 200] width 32 height 15
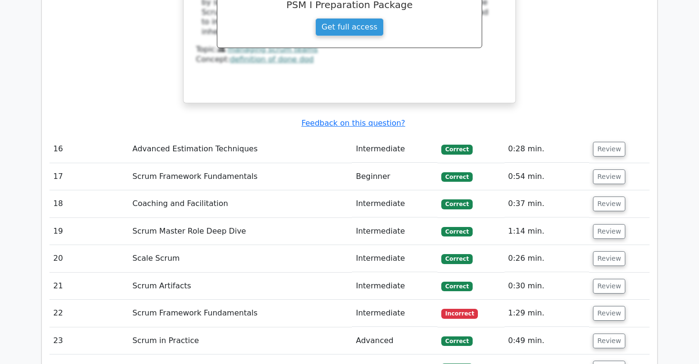
scroll to position [3478, 0]
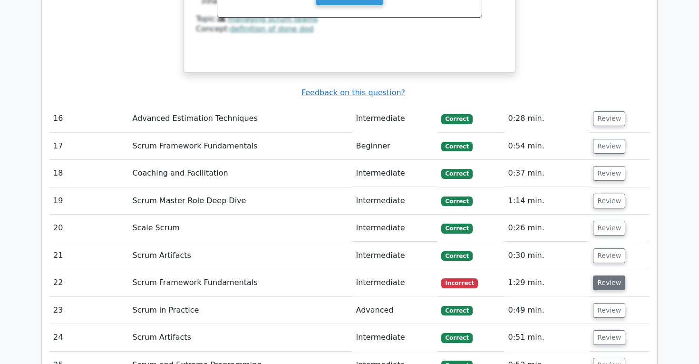
click at [613, 275] on button "Review" at bounding box center [609, 282] width 32 height 15
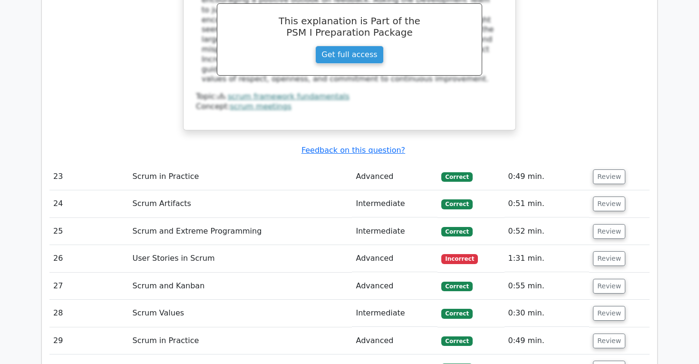
scroll to position [4044, 0]
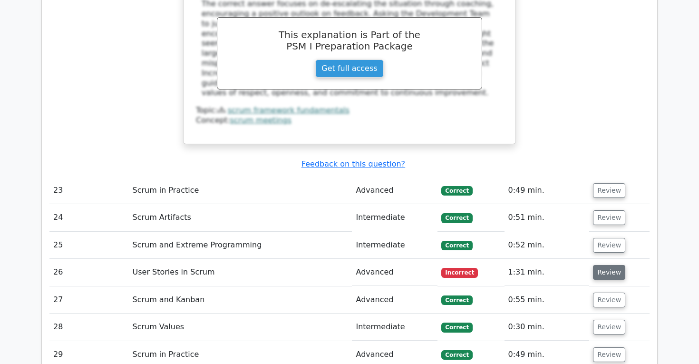
click at [611, 265] on button "Review" at bounding box center [609, 272] width 32 height 15
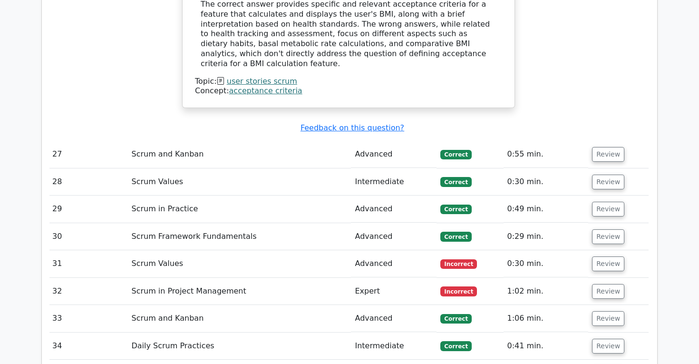
scroll to position [4706, 0]
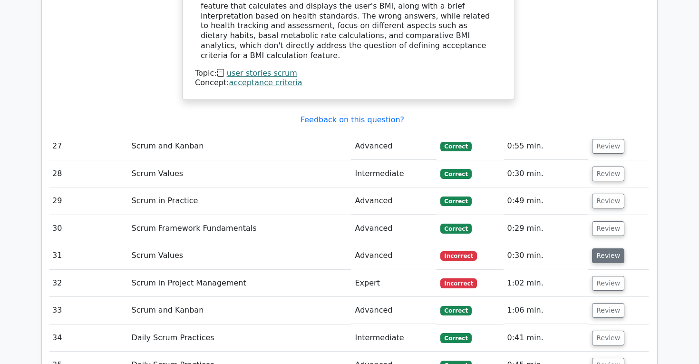
click at [605, 248] on button "Review" at bounding box center [608, 255] width 32 height 15
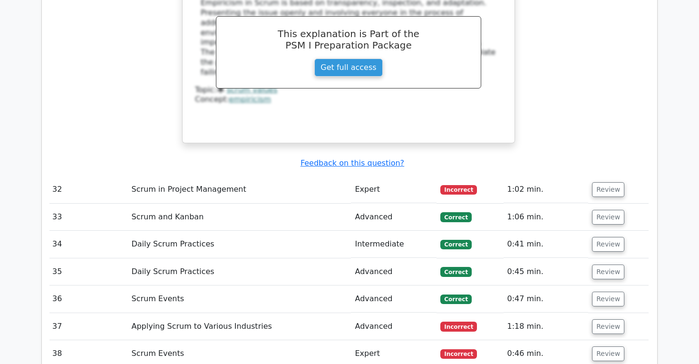
scroll to position [5265, 0]
click at [608, 182] on button "Review" at bounding box center [608, 189] width 32 height 15
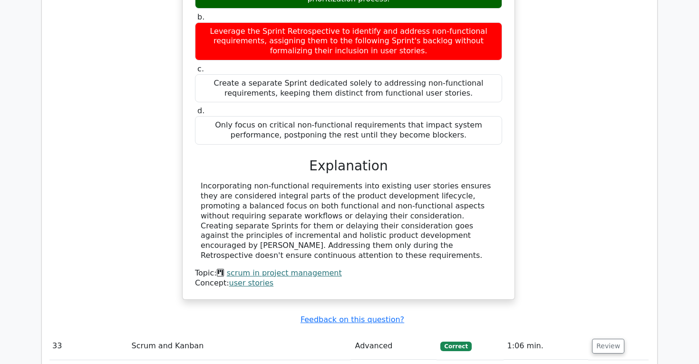
scroll to position [5575, 0]
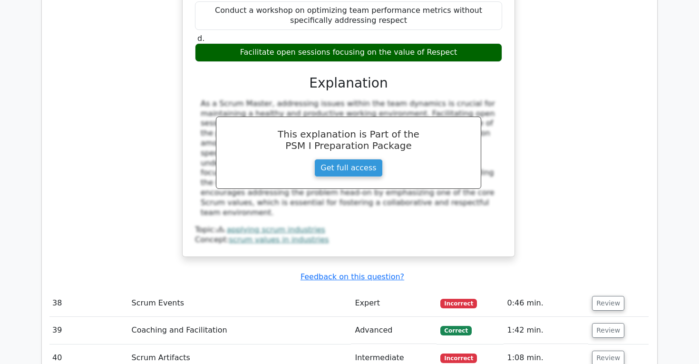
scroll to position [6217, 0]
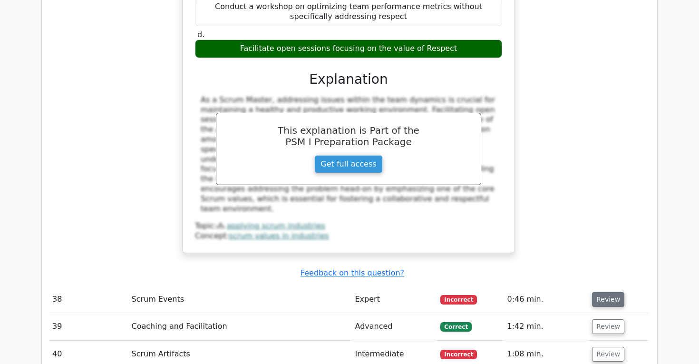
click at [608, 292] on button "Review" at bounding box center [608, 299] width 32 height 15
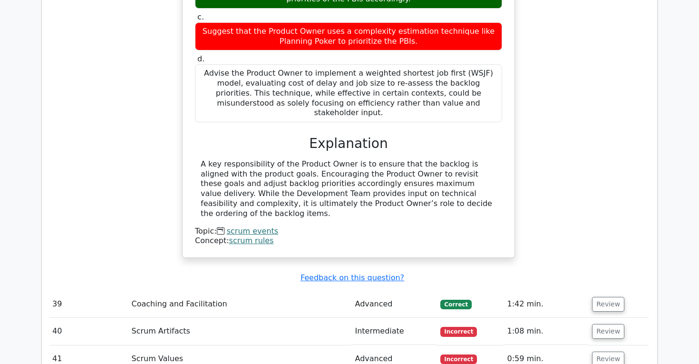
scroll to position [6664, 0]
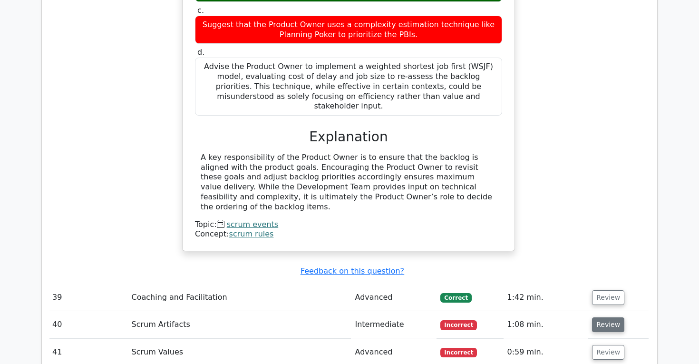
click at [608, 317] on button "Review" at bounding box center [608, 324] width 32 height 15
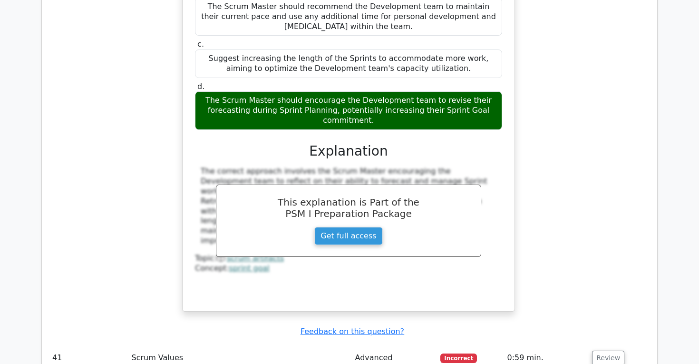
scroll to position [7123, 0]
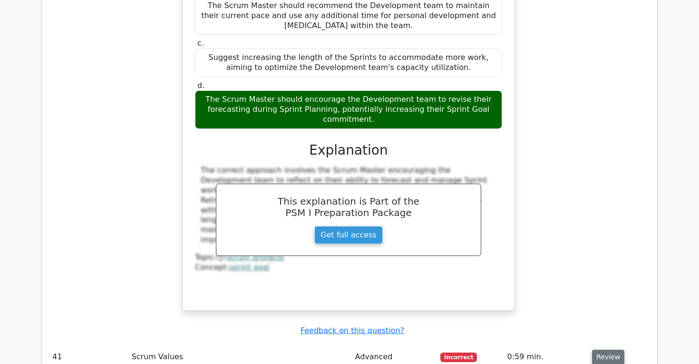
click at [610, 349] on button "Review" at bounding box center [608, 356] width 32 height 15
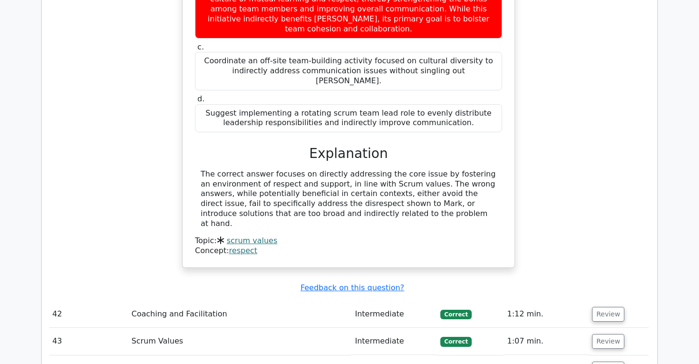
scroll to position [7651, 0]
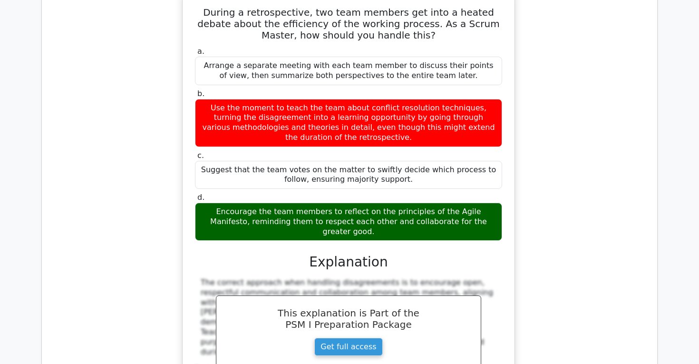
scroll to position [8100, 0]
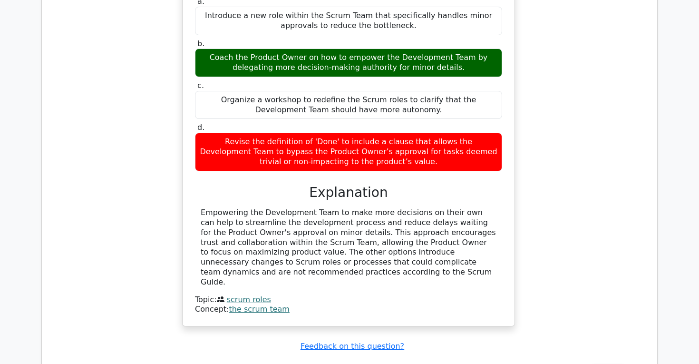
scroll to position [8640, 0]
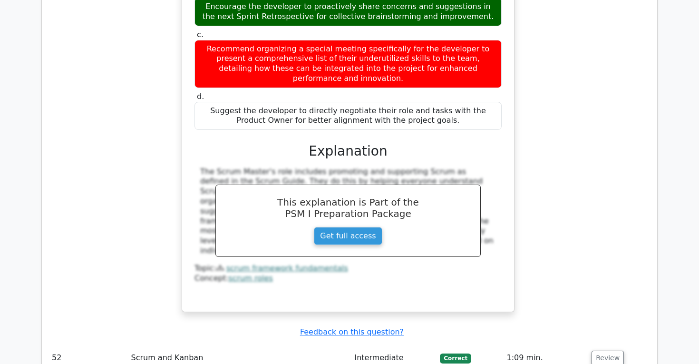
scroll to position [9239, 0]
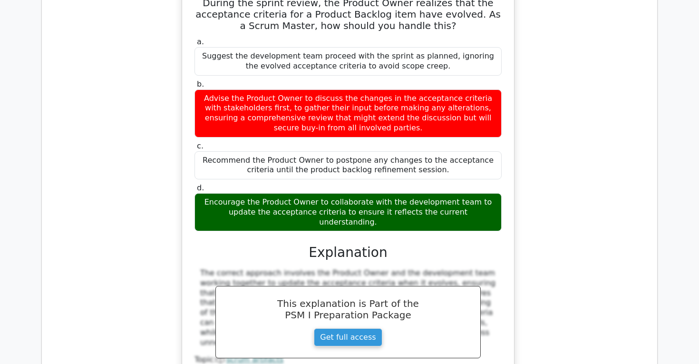
scroll to position [9757, 0]
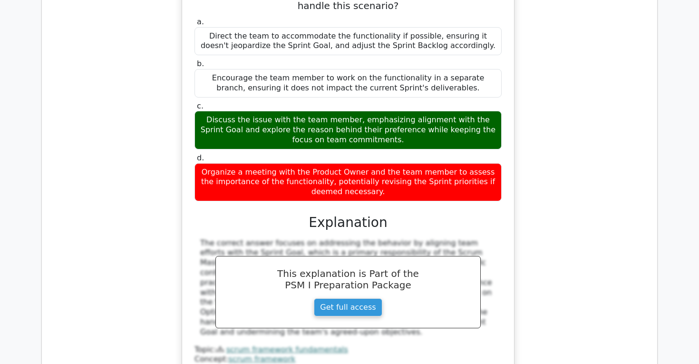
scroll to position [10367, 0]
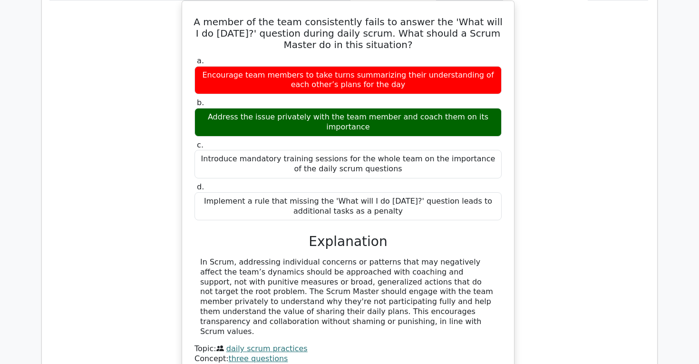
scroll to position [10810, 0]
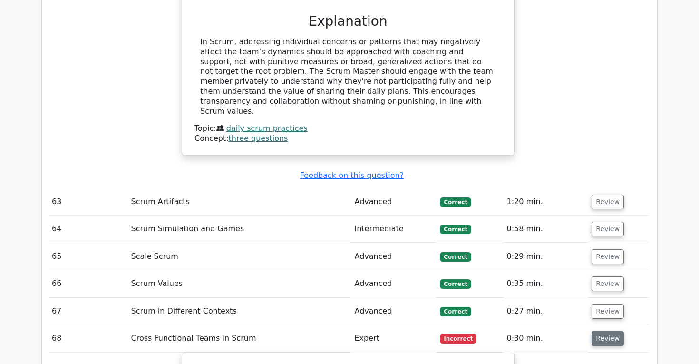
scroll to position [11014, 0]
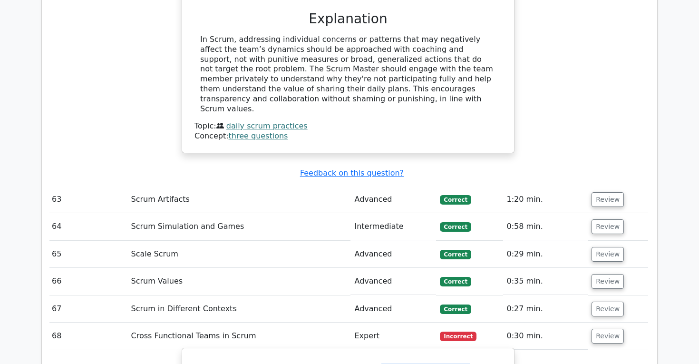
drag, startPoint x: 369, startPoint y: 54, endPoint x: 447, endPoint y: 58, distance: 78.0
copy h5 "technical impasse"
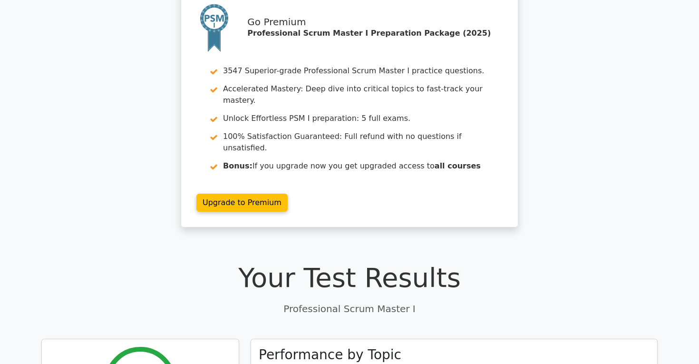
scroll to position [267, 0]
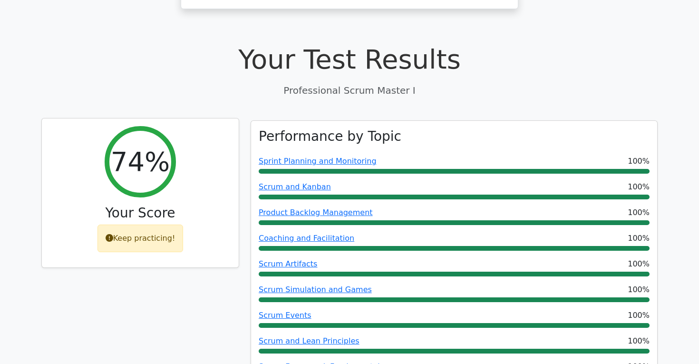
click at [152, 224] on div "Keep practicing!" at bounding box center [140, 238] width 86 height 28
click at [111, 234] on icon at bounding box center [110, 238] width 8 height 8
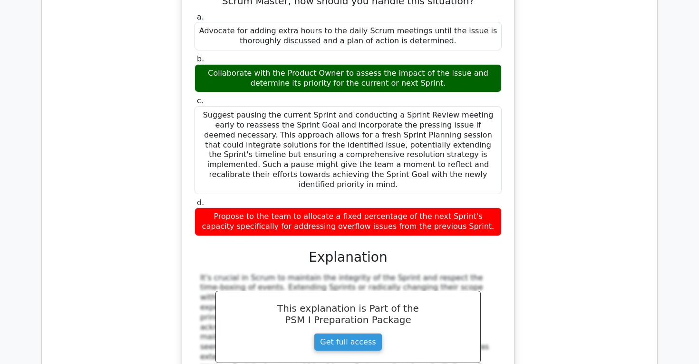
scroll to position [2107, 0]
